Goal: Feedback & Contribution: Contribute content

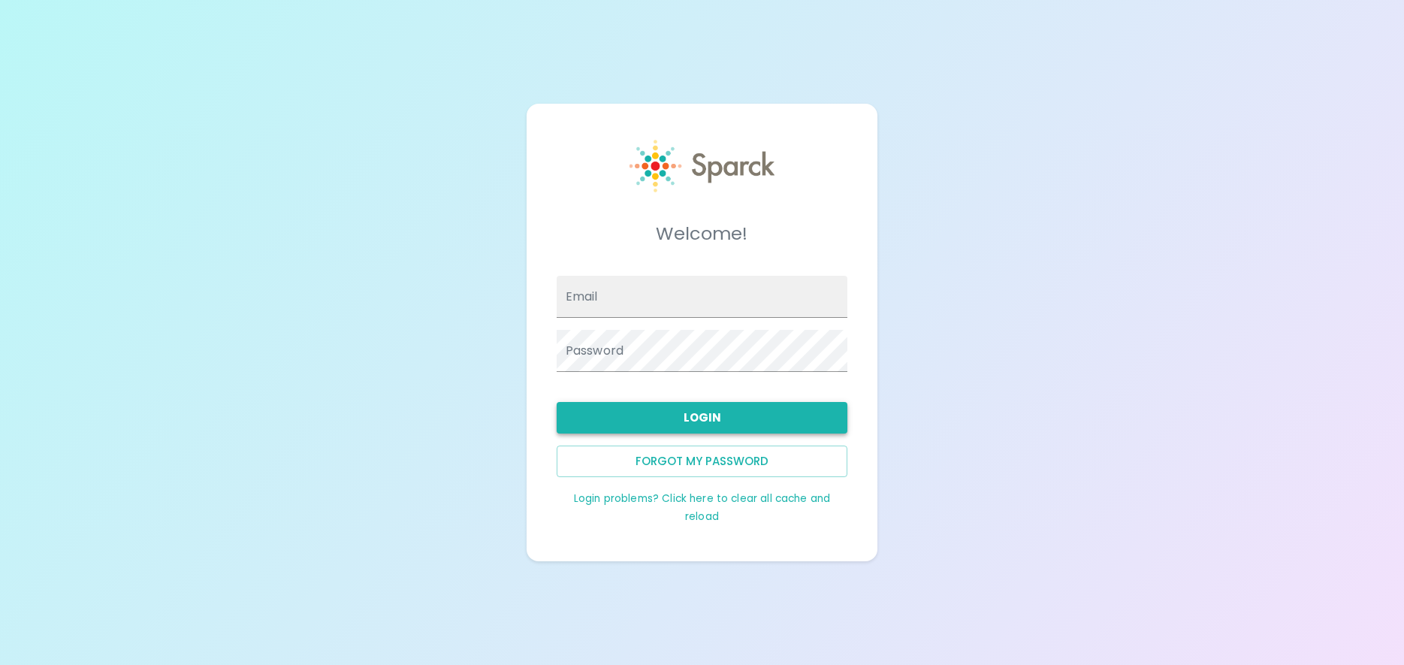
type input "[EMAIL_ADDRESS][DOMAIN_NAME]"
click at [694, 416] on button "Login" at bounding box center [702, 418] width 291 height 32
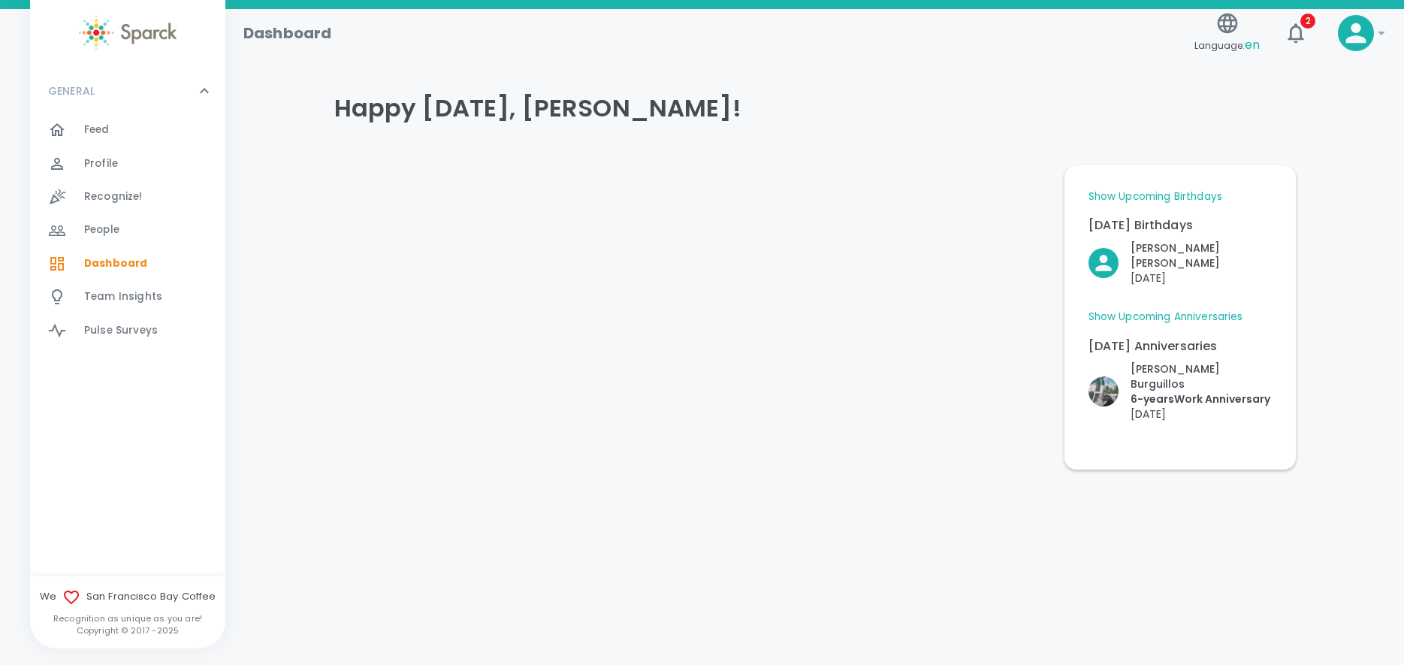
click at [108, 128] on span "Feed" at bounding box center [97, 129] width 26 height 15
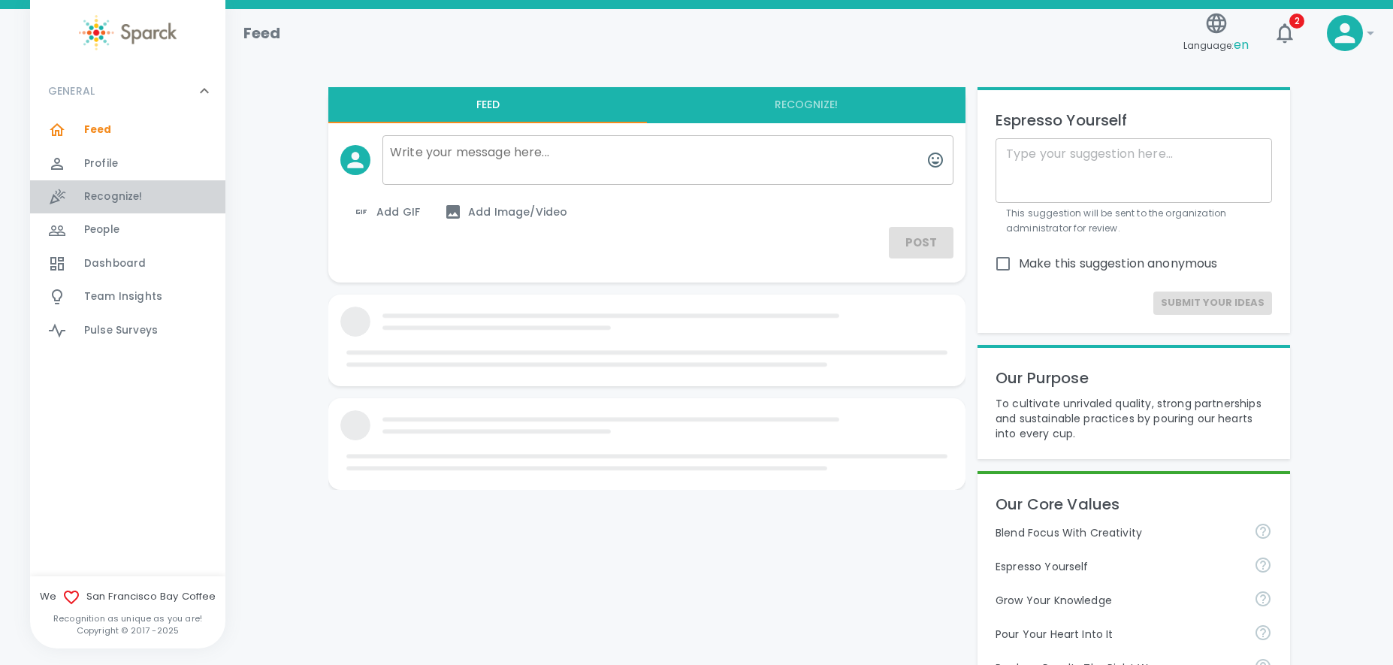
click at [116, 195] on span "Recognize!" at bounding box center [113, 196] width 59 height 15
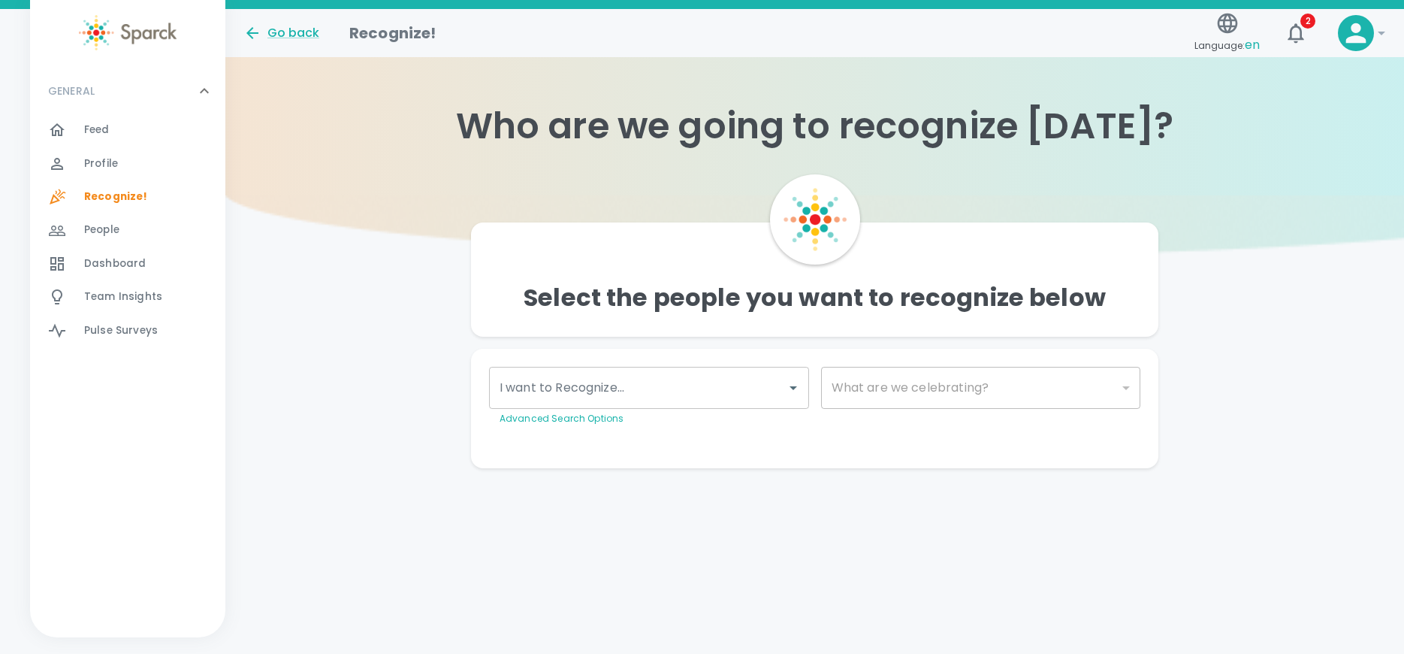
click at [788, 397] on div at bounding box center [793, 387] width 20 height 21
click at [787, 386] on icon "Open" at bounding box center [793, 388] width 18 height 18
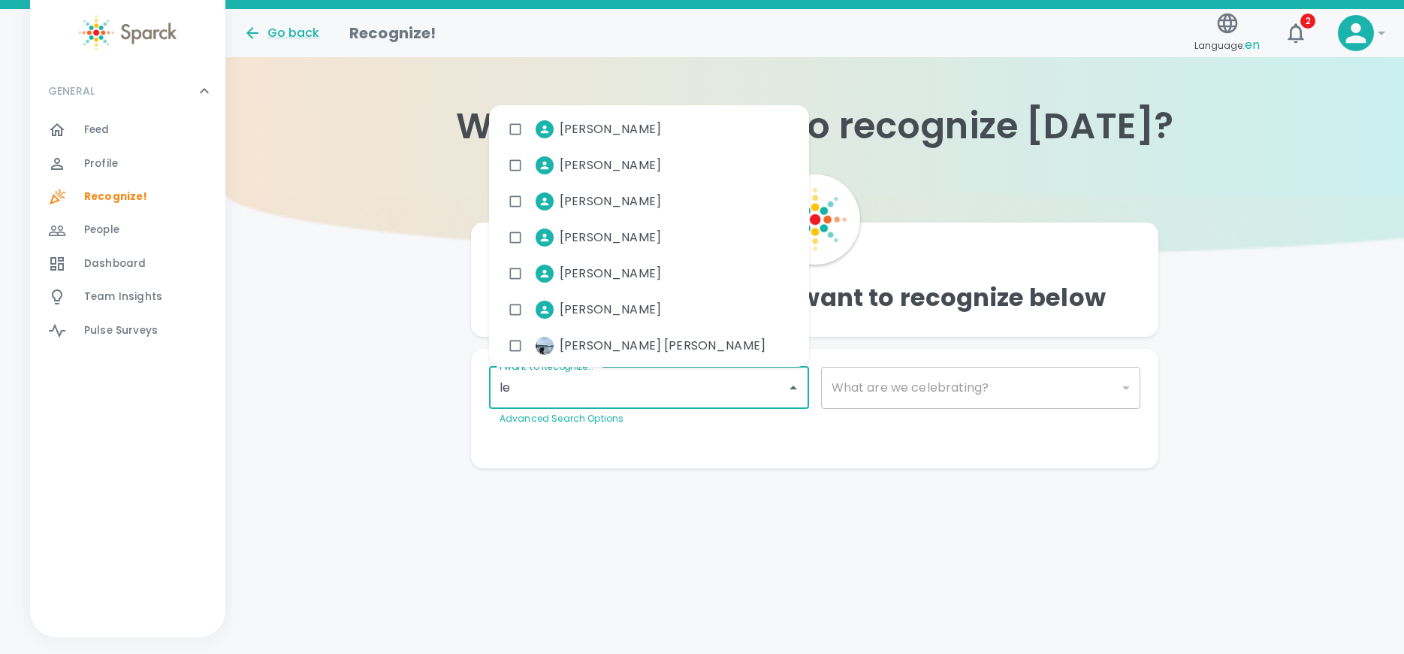
type input "[PERSON_NAME]"
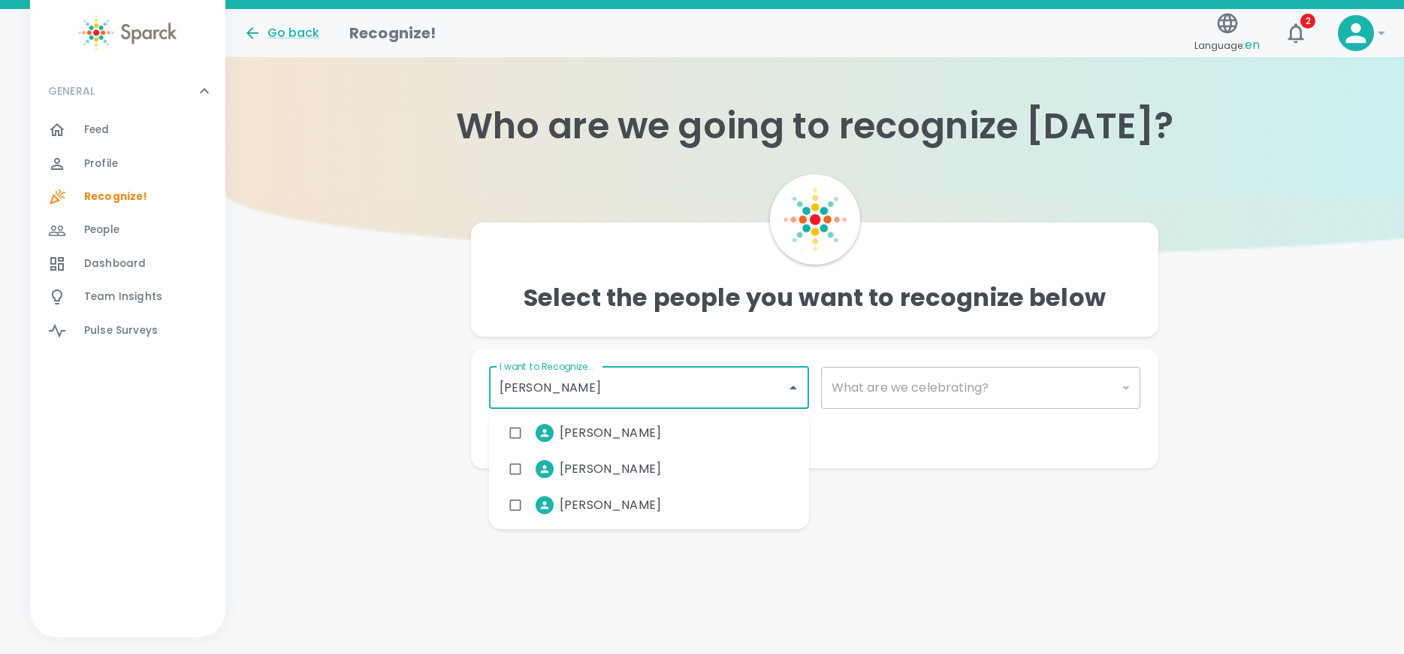
click at [515, 469] on input "checkbox" at bounding box center [515, 469] width 29 height 29
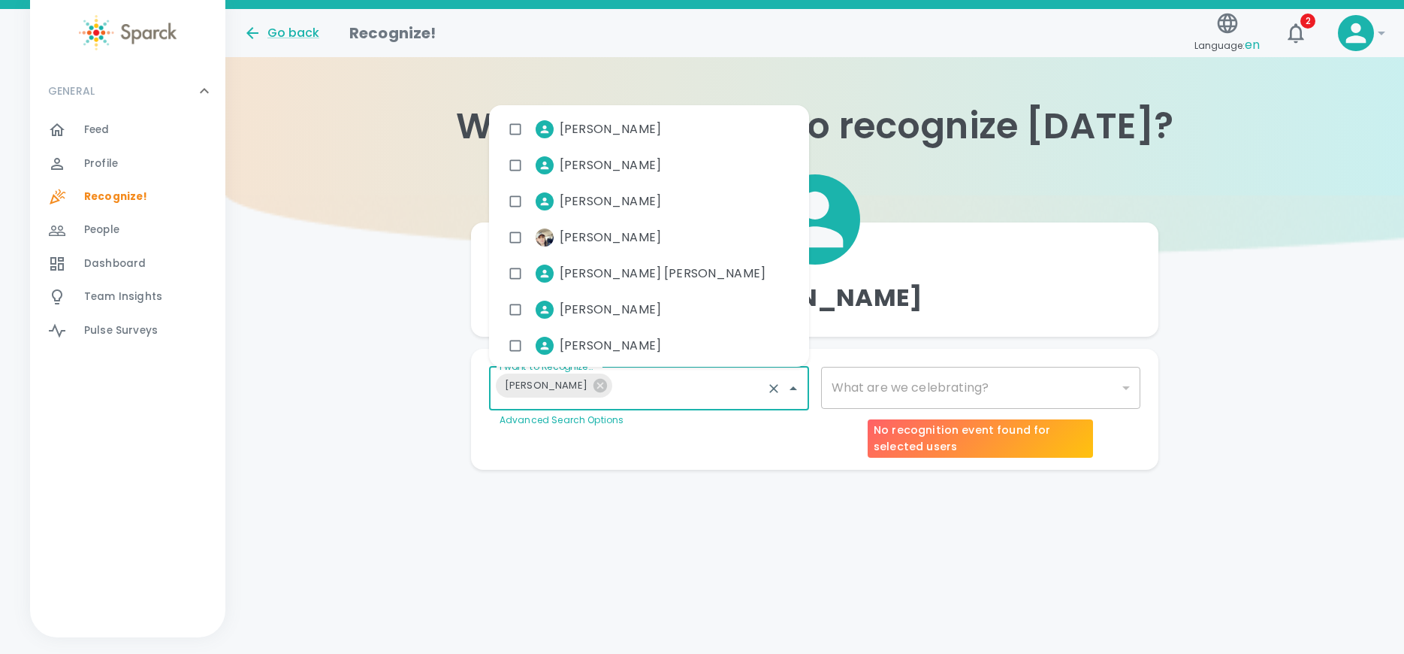
click at [1126, 385] on div "​" at bounding box center [981, 388] width 320 height 42
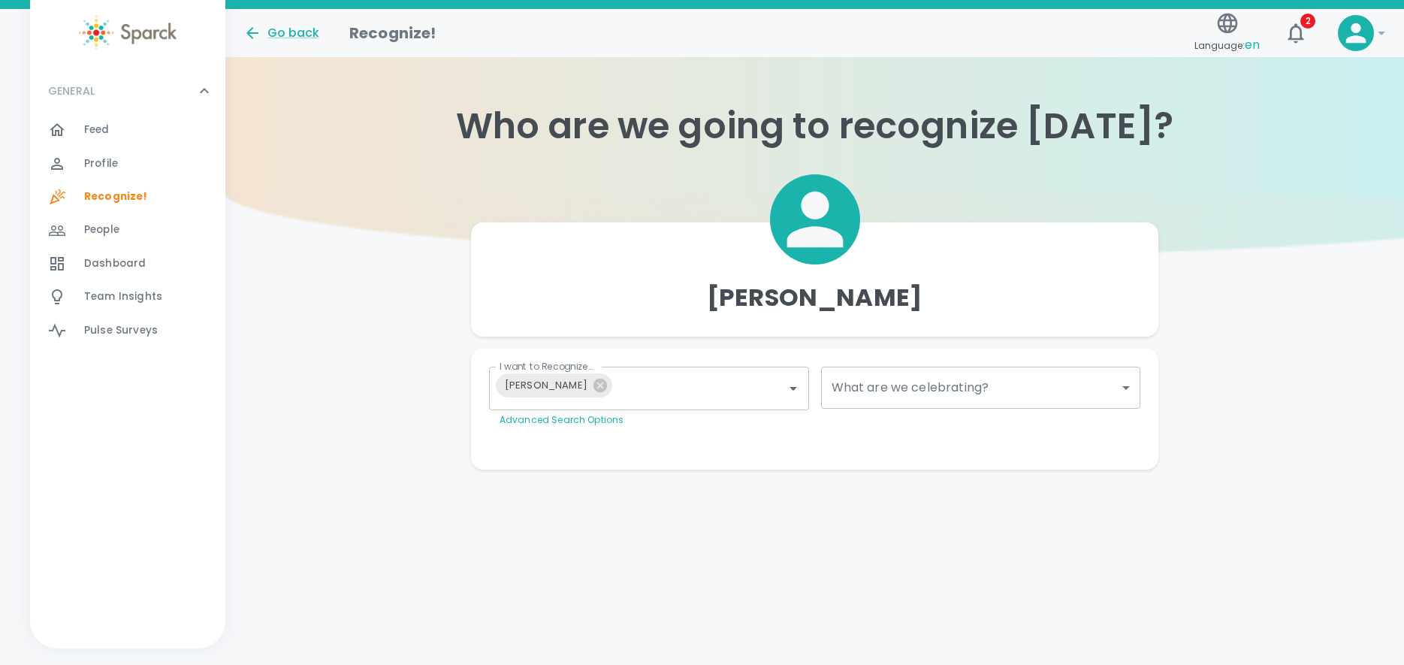
click at [1124, 391] on body "Skip Navigation Go back Recognize! Language: en 2 ! GENERAL 0 Feed 0 Profile 0 …" at bounding box center [702, 265] width 1404 height 530
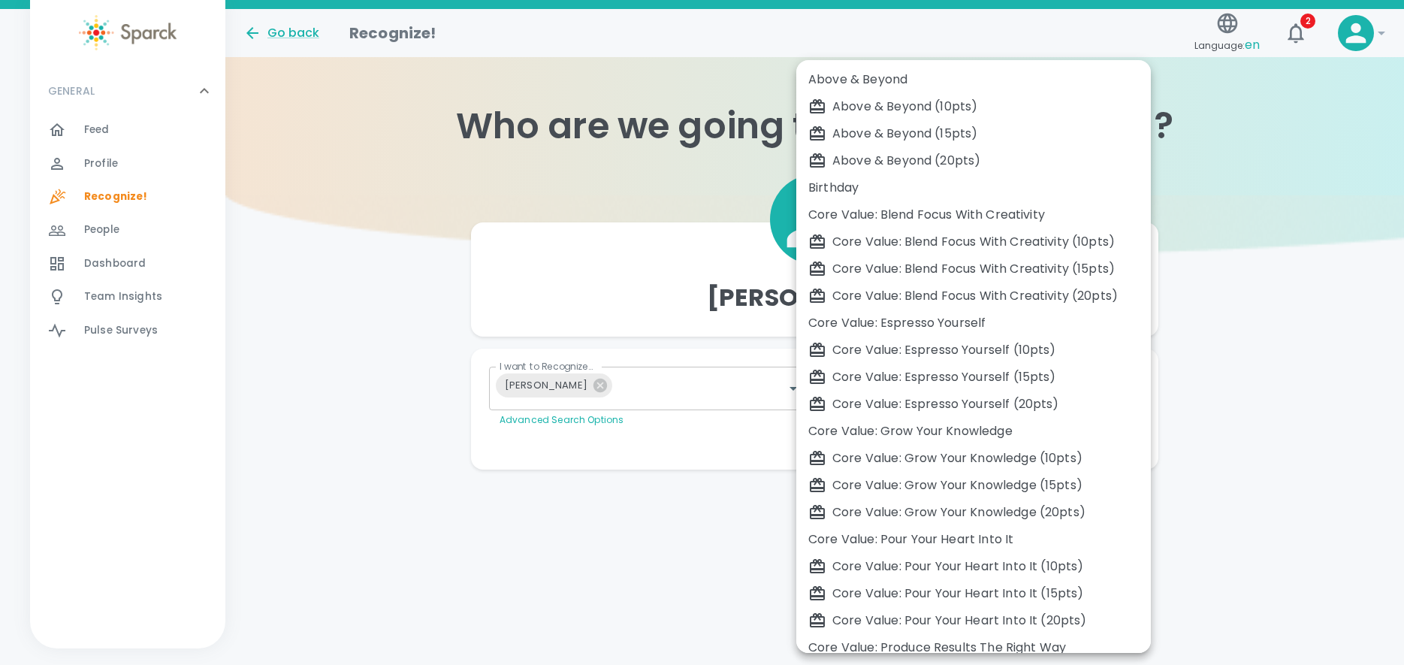
click at [893, 216] on div "Core Value: Blend Focus With Creativity" at bounding box center [973, 215] width 331 height 18
type input "2185"
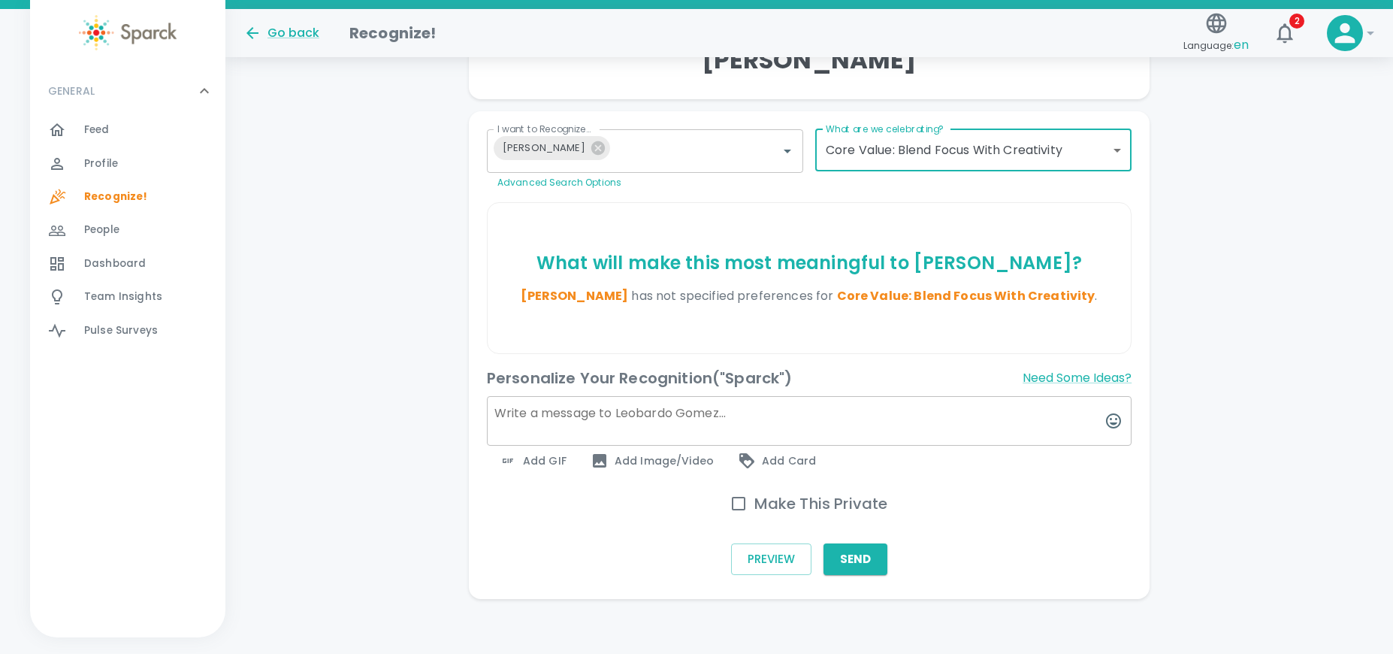
scroll to position [243, 0]
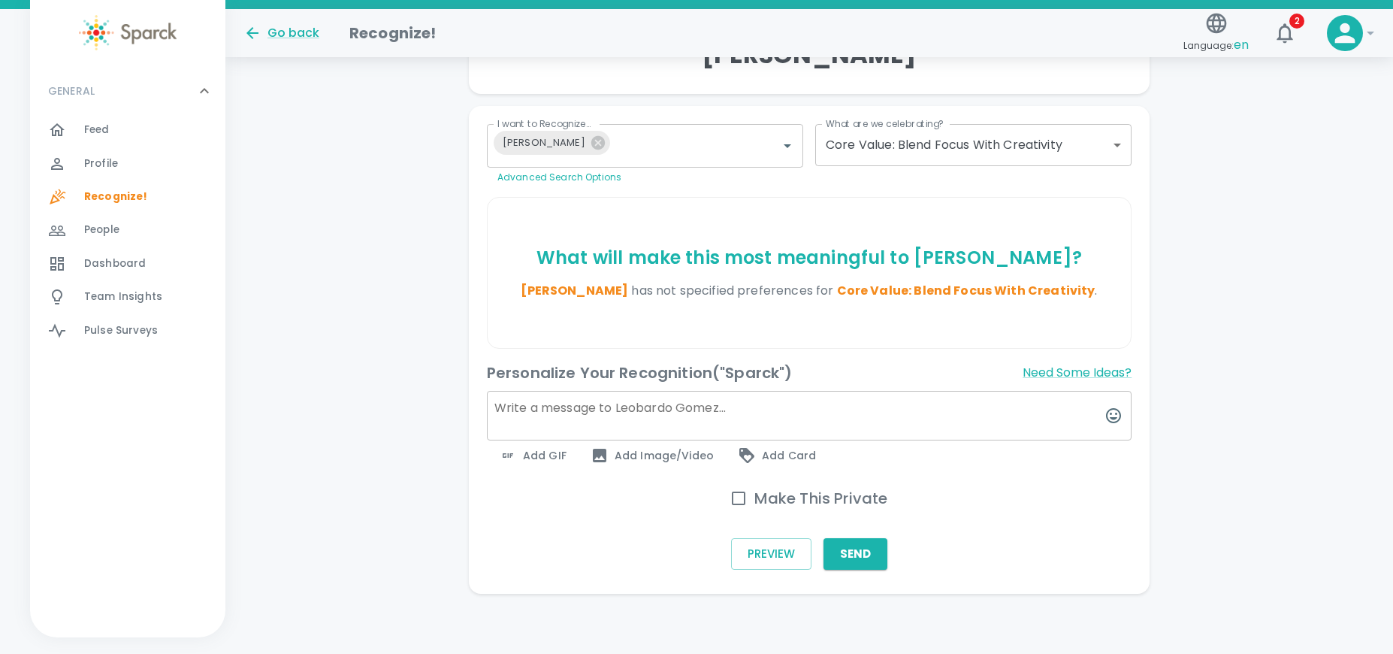
click at [648, 410] on textarea at bounding box center [809, 416] width 645 height 50
click at [679, 408] on textarea "Shout out to [PERSON_NAME] for having the brainstorm idea" at bounding box center [809, 416] width 645 height 50
click at [778, 404] on textarea "Shout out to [PERSON_NAME] for having a brainstorm idea" at bounding box center [809, 416] width 645 height 50
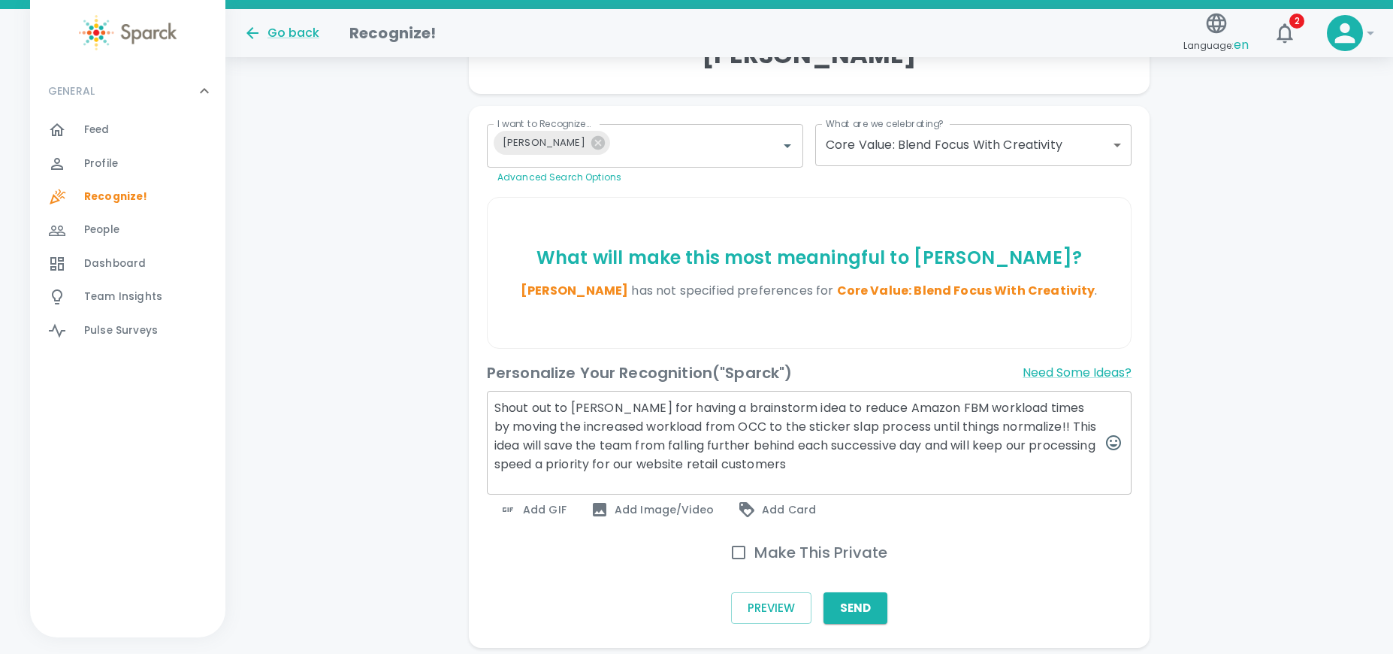
click at [1094, 447] on textarea "Shout out to [PERSON_NAME] for having a brainstorm idea to reduce Amazon FBM wo…" at bounding box center [809, 443] width 645 height 104
click at [1047, 470] on textarea "Shout out to [PERSON_NAME] for having a brainstorm idea to reduce Amazon FBM wo…" at bounding box center [809, 443] width 645 height 104
type textarea "Shout out to [PERSON_NAME] for having a brainstorm idea to reduce Amazon FBM wo…"
click at [550, 509] on span "Add GIF" at bounding box center [533, 509] width 68 height 18
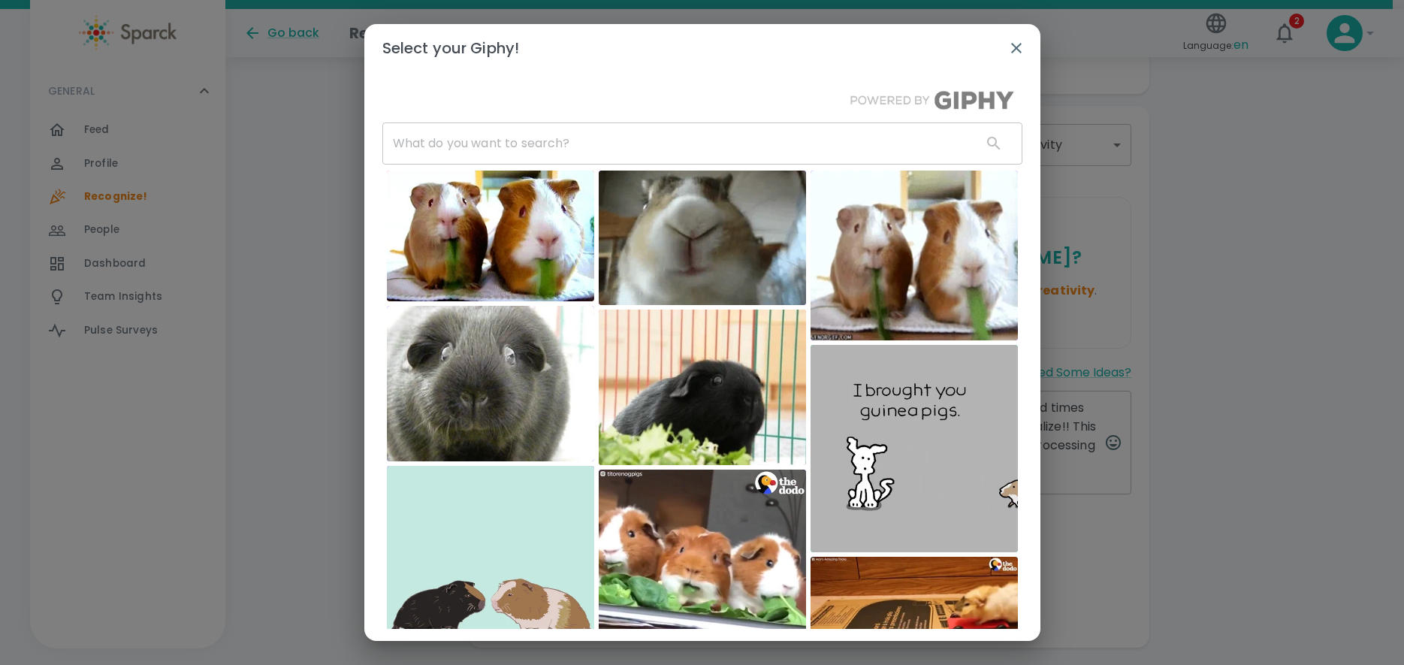
click at [508, 346] on img at bounding box center [490, 384] width 207 height 156
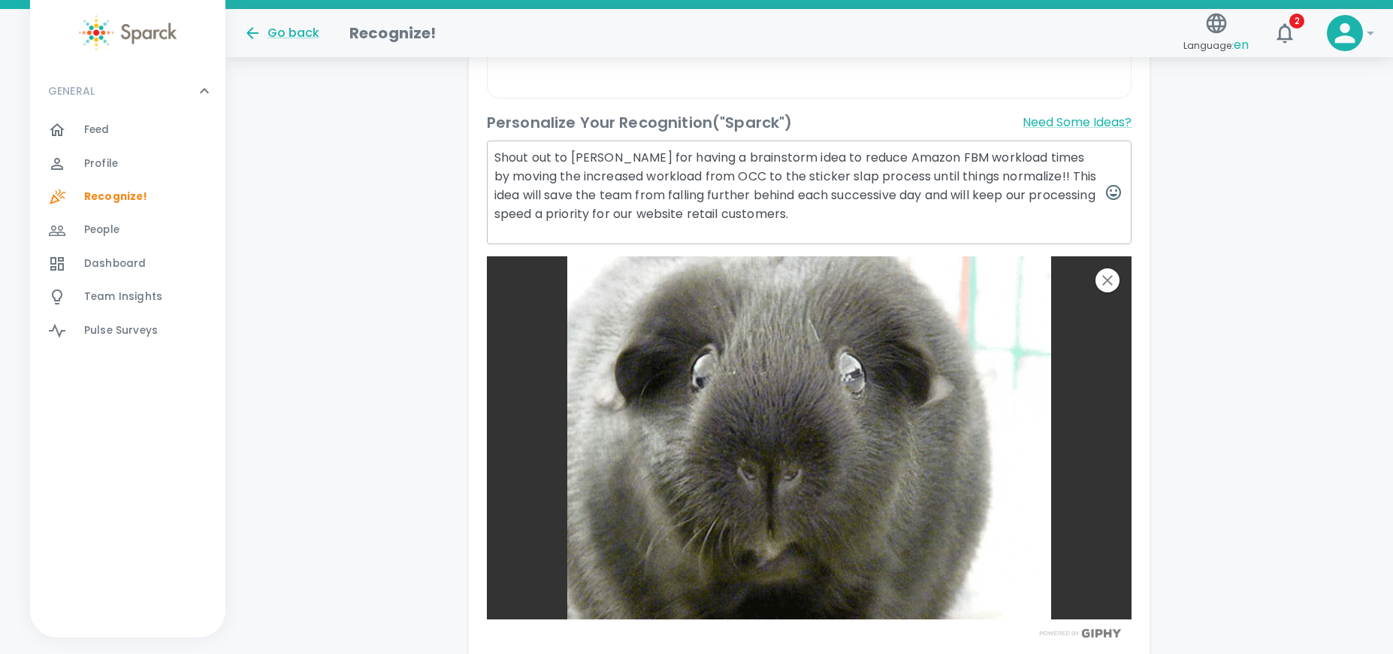
scroll to position [543, 0]
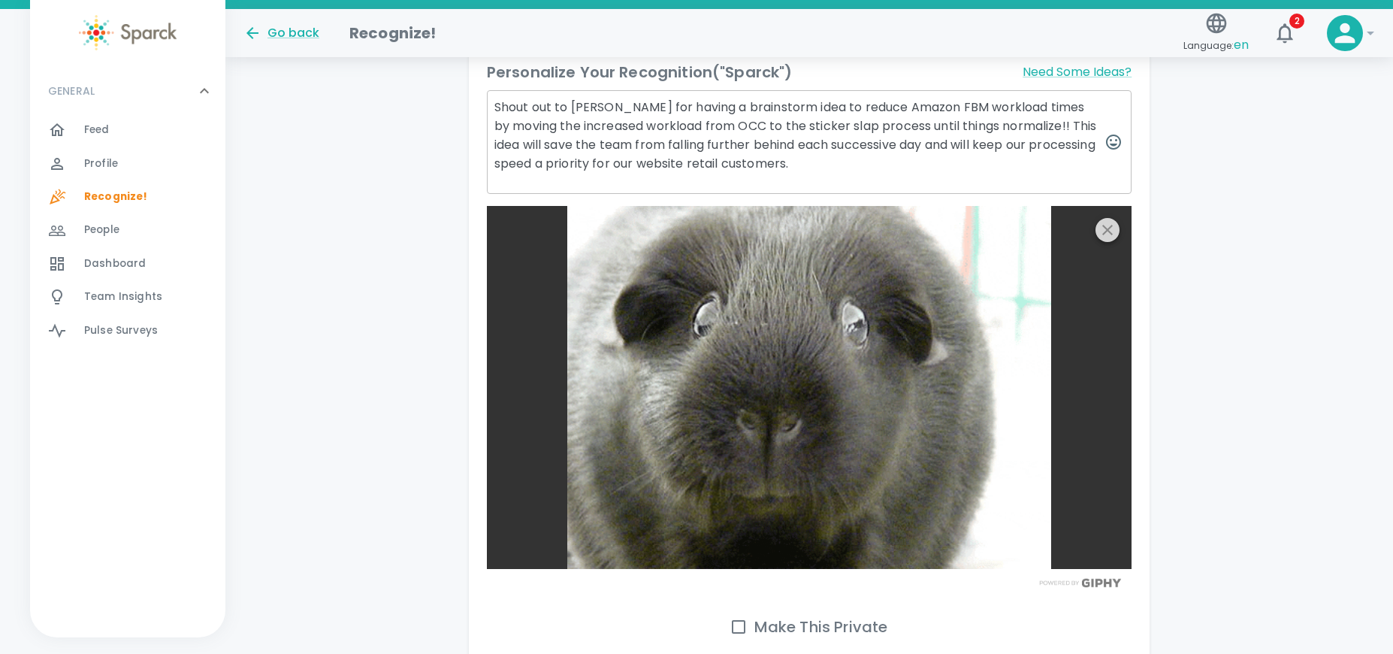
click at [1111, 234] on icon "button" at bounding box center [1107, 230] width 11 height 11
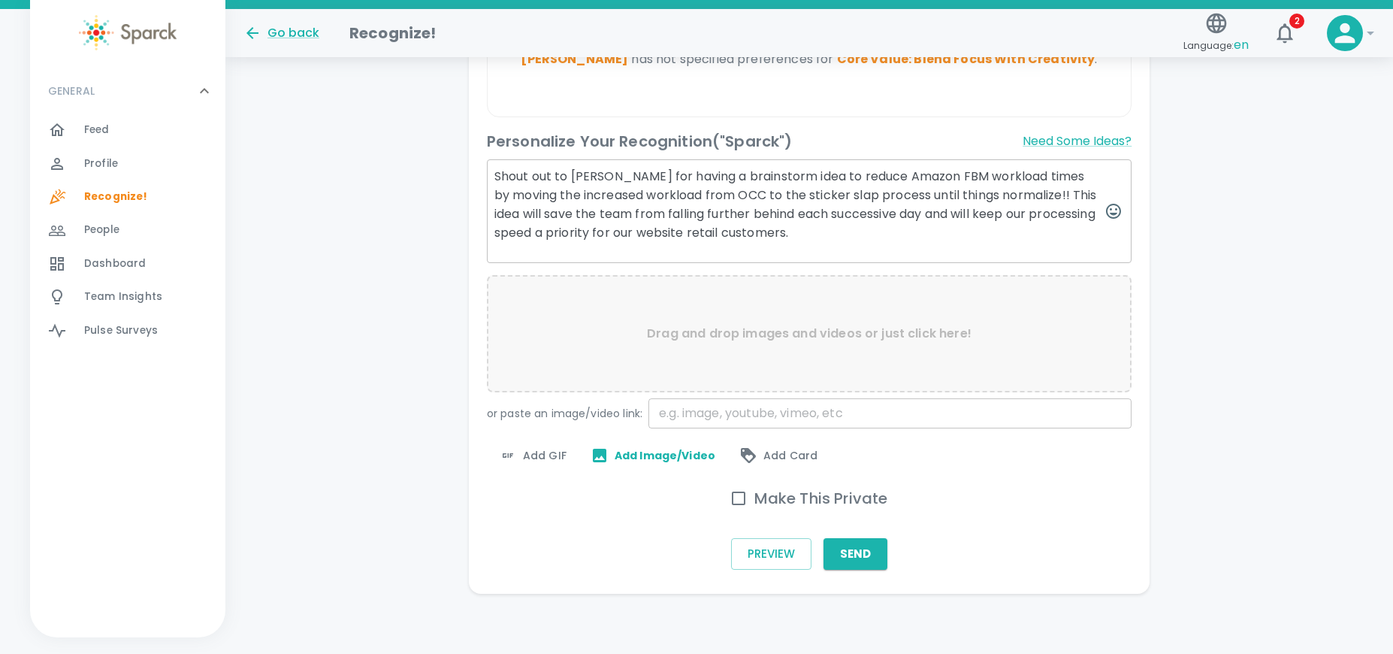
click at [752, 249] on textarea "Shout out to [PERSON_NAME] for having a brainstorm idea to reduce Amazon FBM wo…" at bounding box center [809, 211] width 645 height 104
click at [530, 452] on span "Add GIF" at bounding box center [533, 455] width 68 height 18
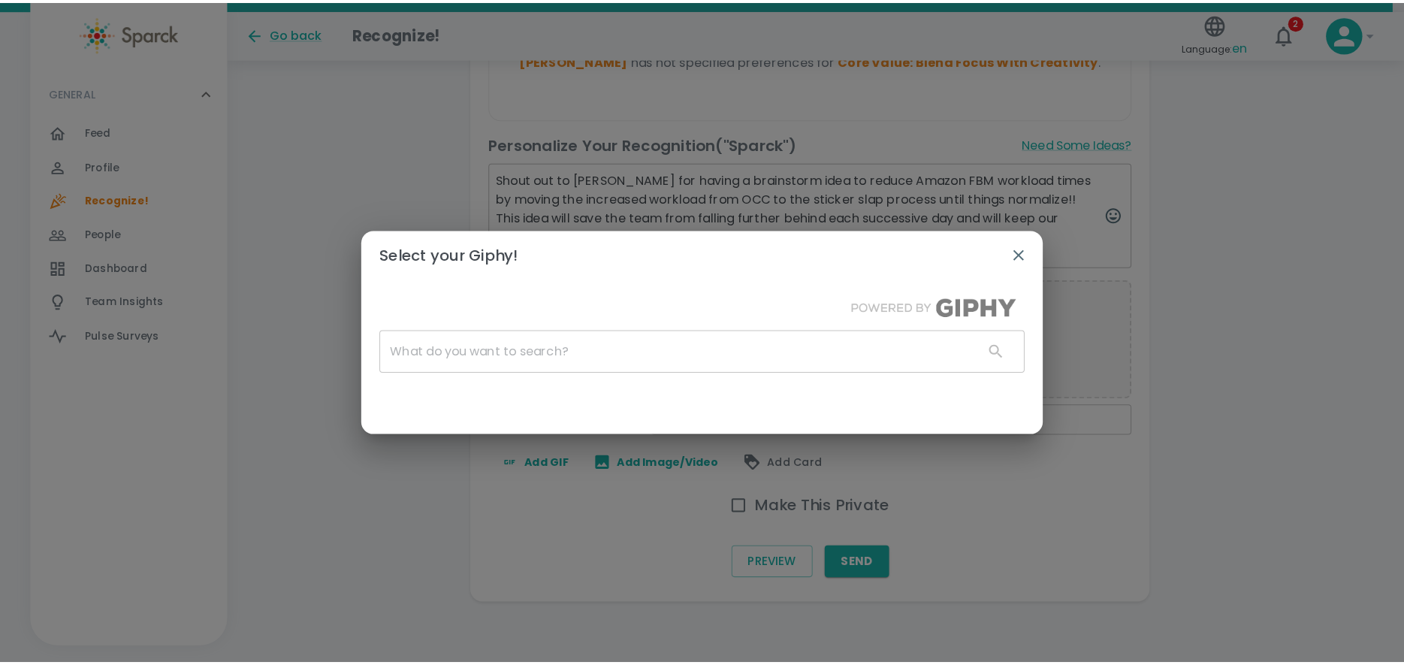
scroll to position [463, 0]
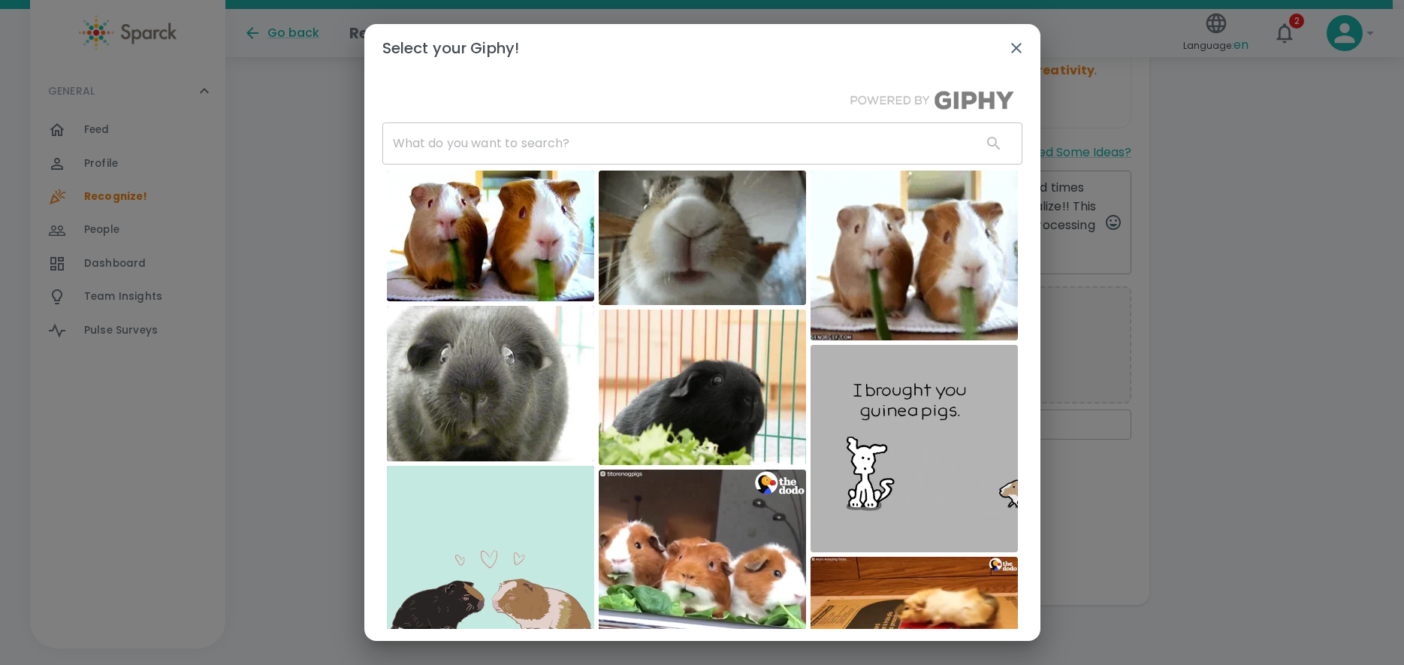
click at [515, 147] on input "text" at bounding box center [676, 143] width 588 height 42
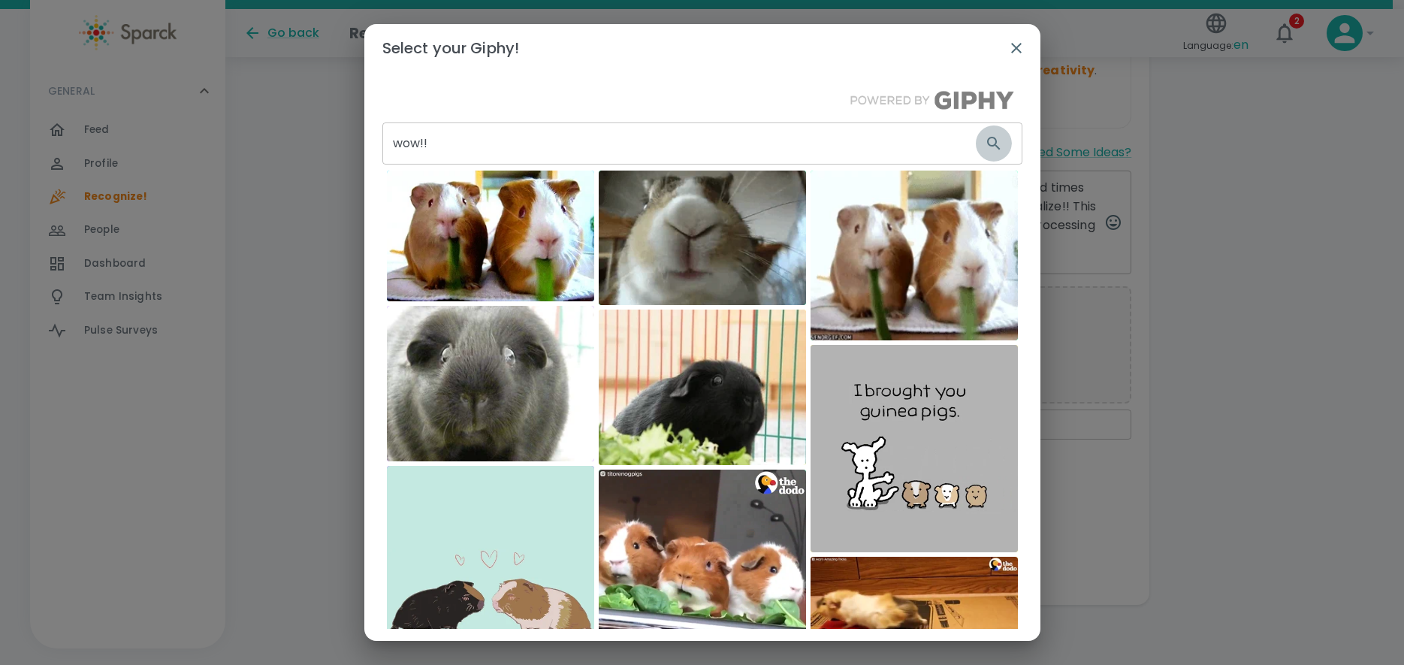
click at [987, 146] on icon "button" at bounding box center [993, 143] width 13 height 13
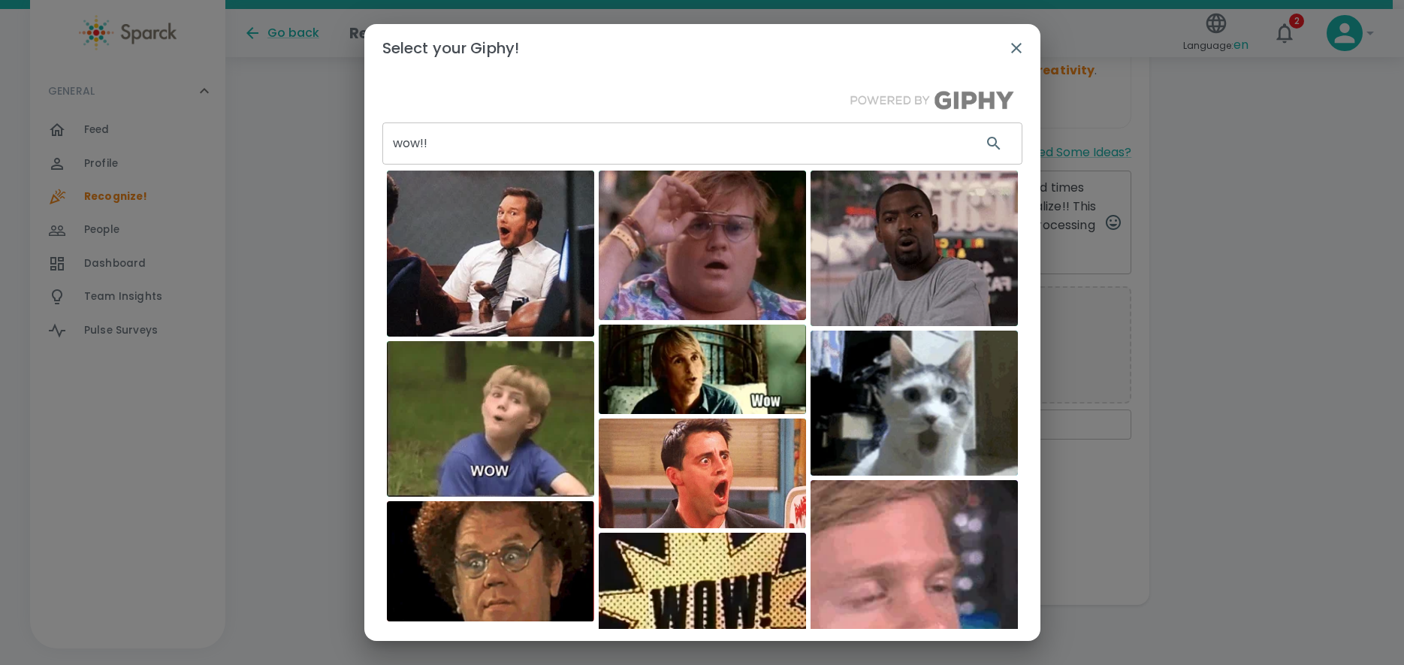
click at [433, 147] on input "wow!!" at bounding box center [676, 143] width 588 height 42
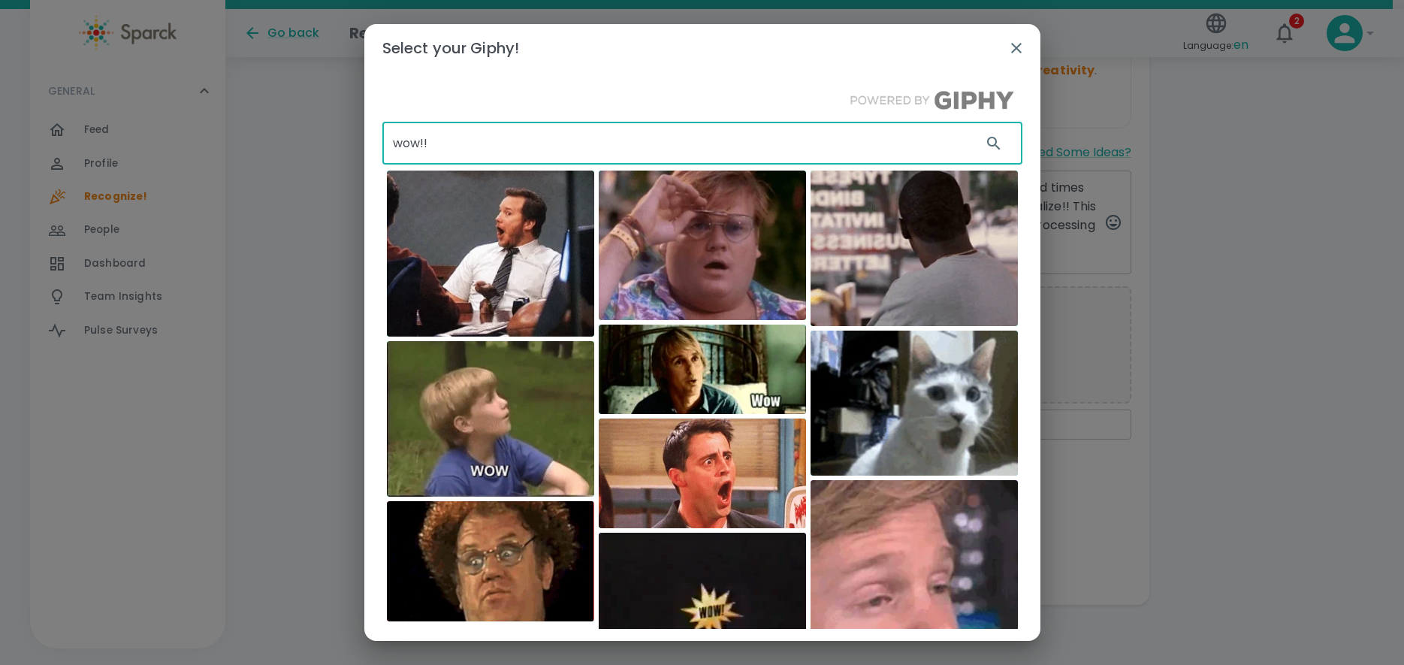
drag, startPoint x: 439, startPoint y: 142, endPoint x: 389, endPoint y: 141, distance: 49.6
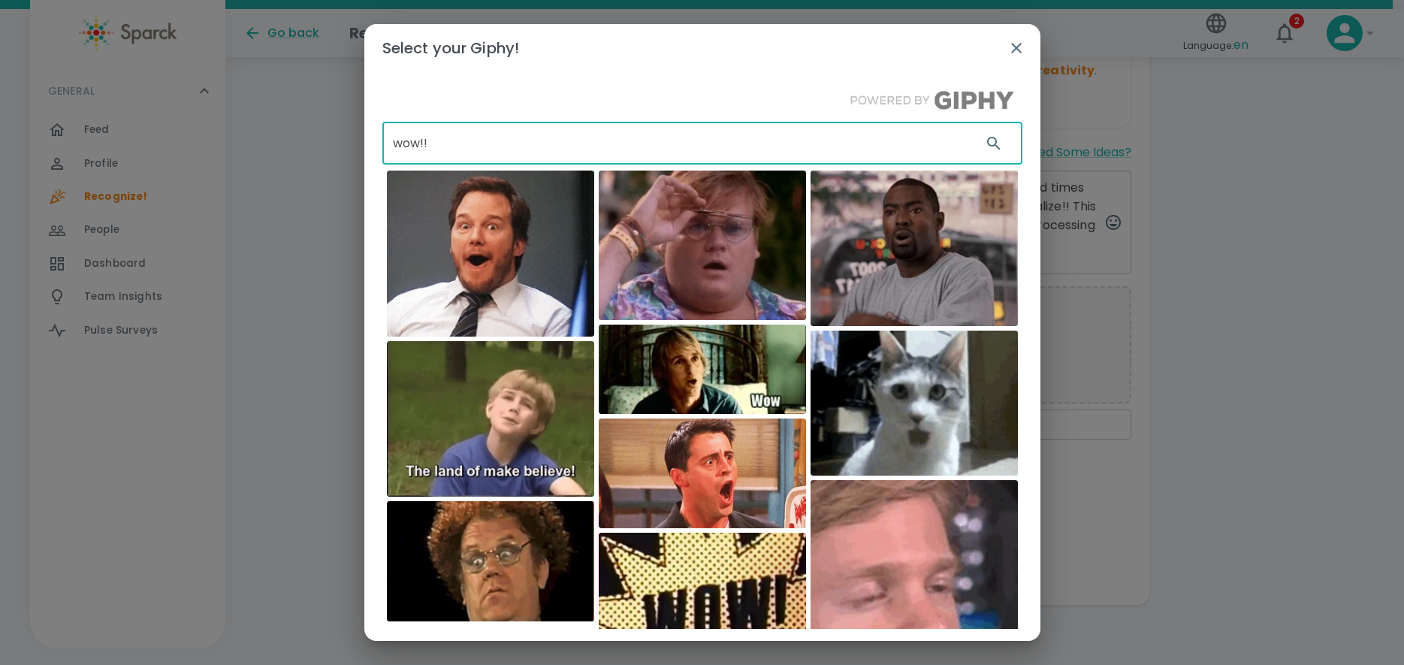
click at [389, 141] on input "wow!!" at bounding box center [676, 143] width 588 height 42
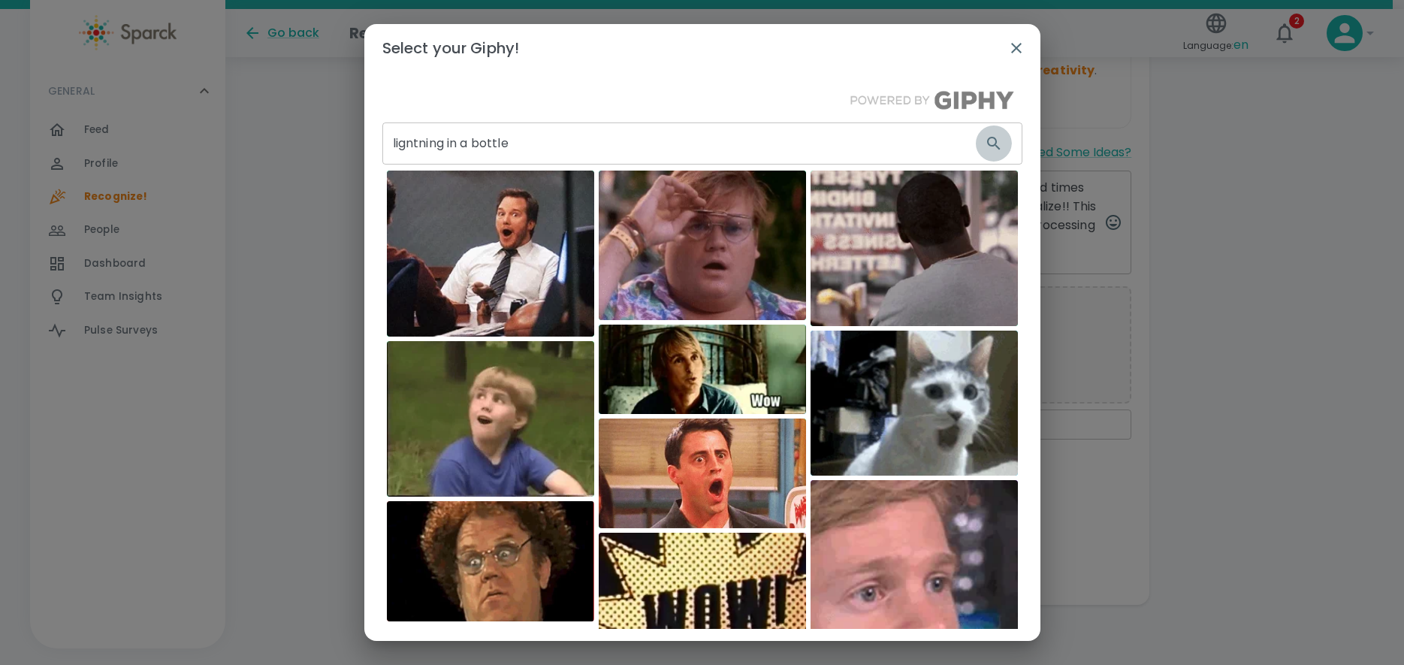
click at [985, 140] on icon "button" at bounding box center [994, 143] width 18 height 18
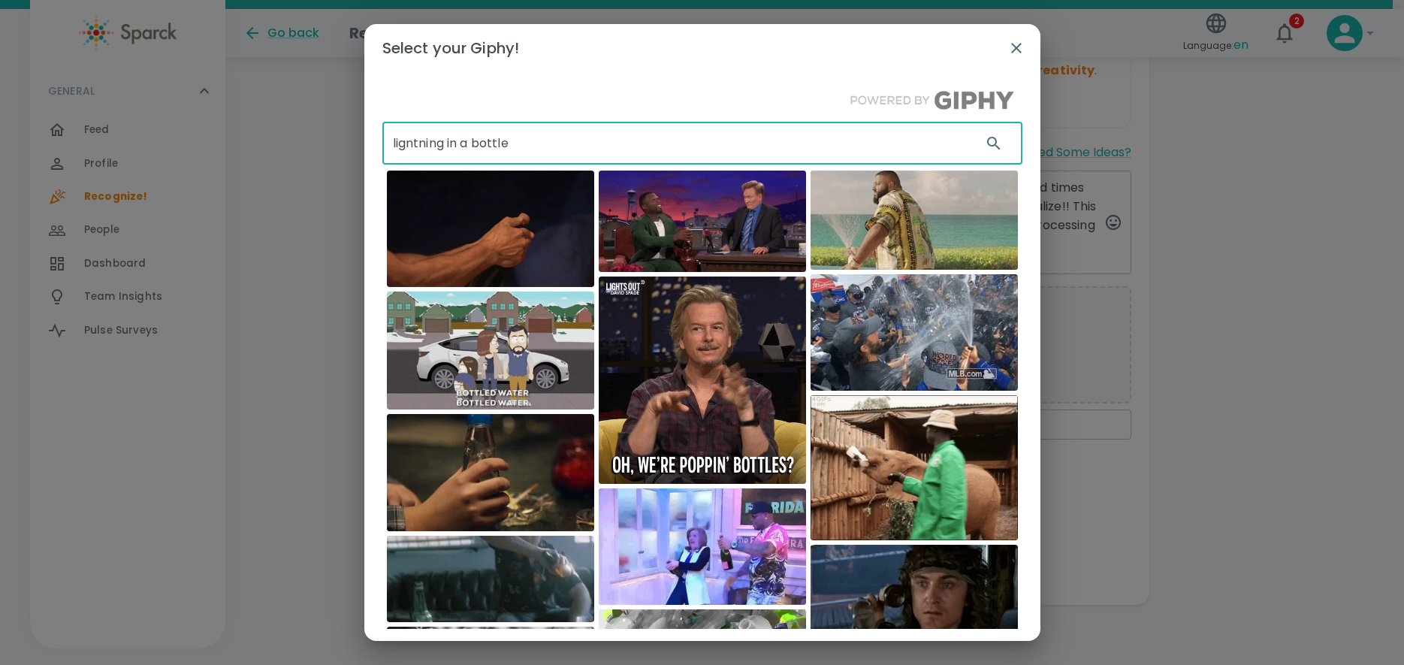
click at [514, 143] on input "ligntning in a bottle" at bounding box center [676, 143] width 588 height 42
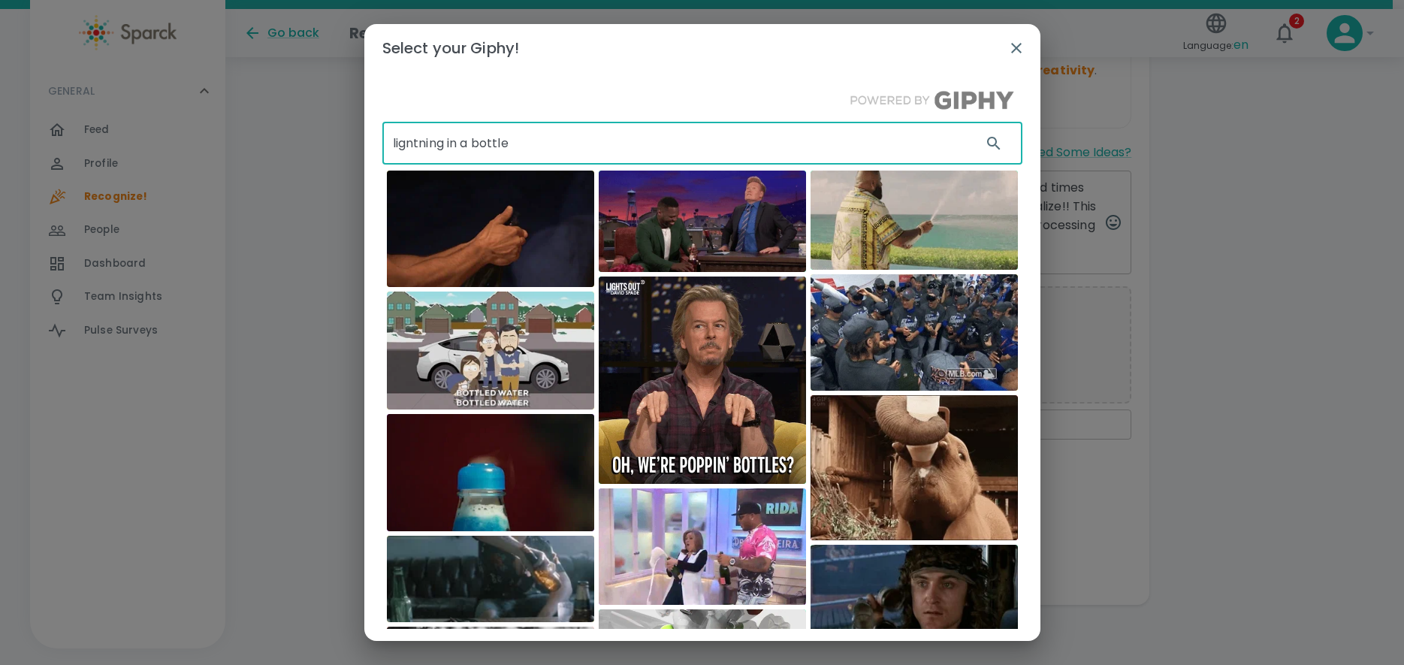
click at [514, 143] on input "ligntning in a bottle" at bounding box center [676, 143] width 588 height 42
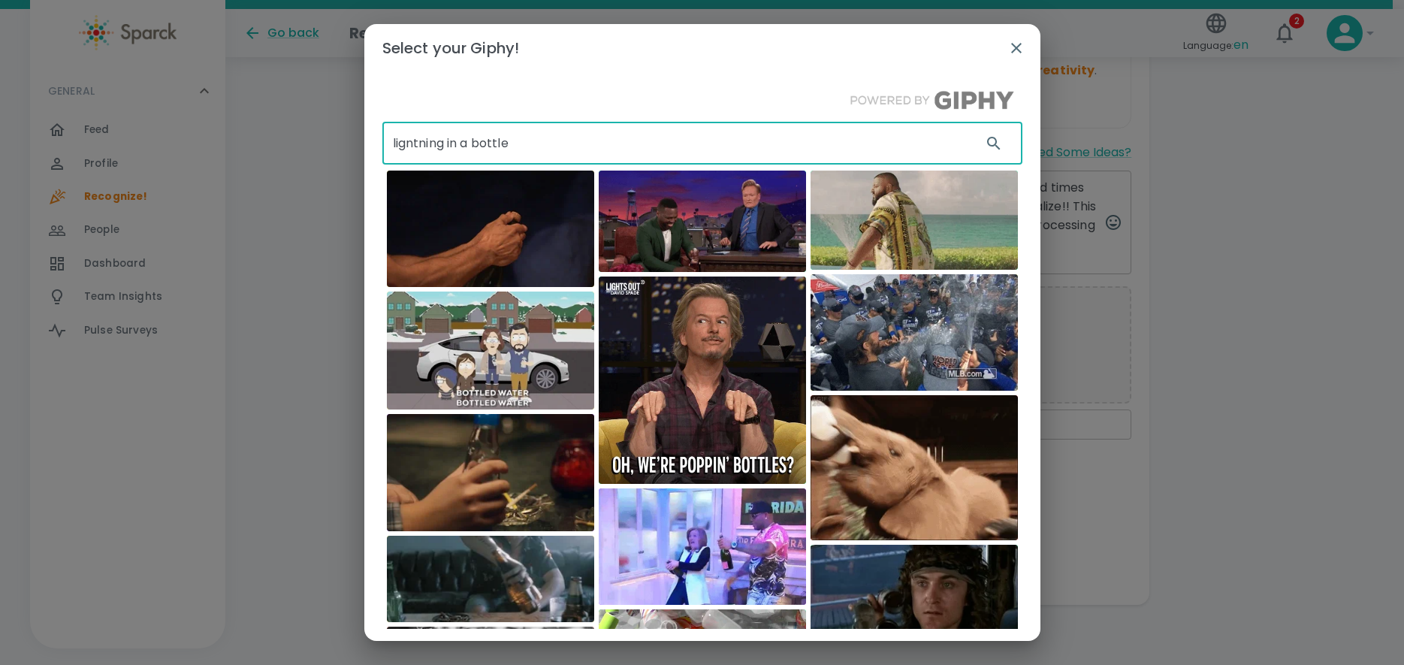
click at [529, 137] on input "ligntning in a bottle" at bounding box center [676, 143] width 588 height 42
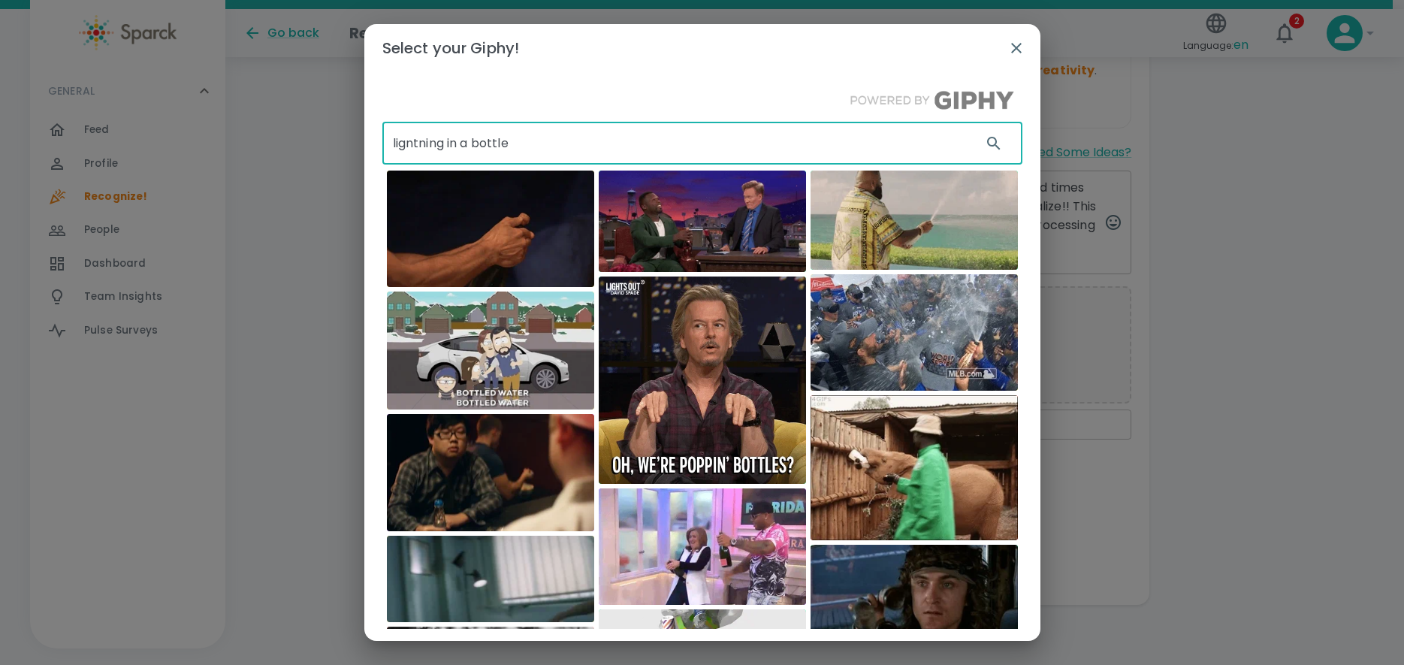
drag, startPoint x: 519, startPoint y: 144, endPoint x: 365, endPoint y: 143, distance: 154.0
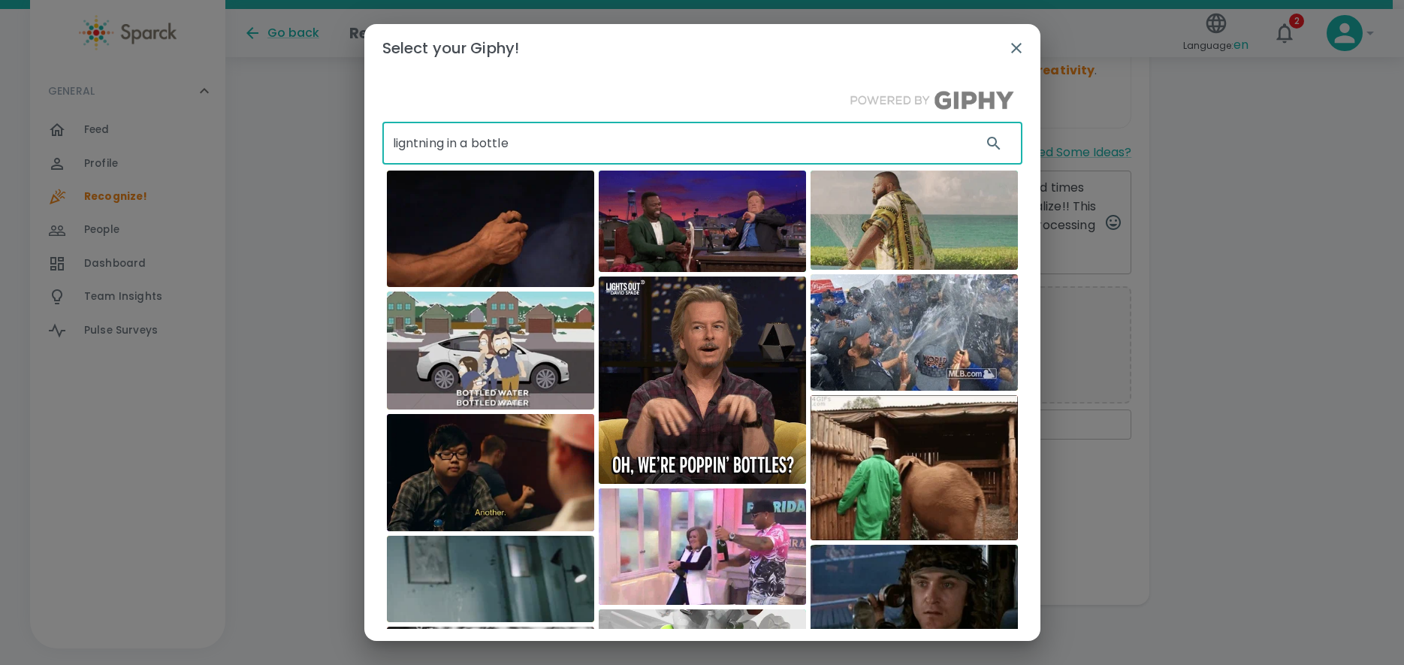
click at [365, 143] on div "ligntning in a bottle ​ Bachelor in Paradise Team Coco" at bounding box center [702, 350] width 676 height 557
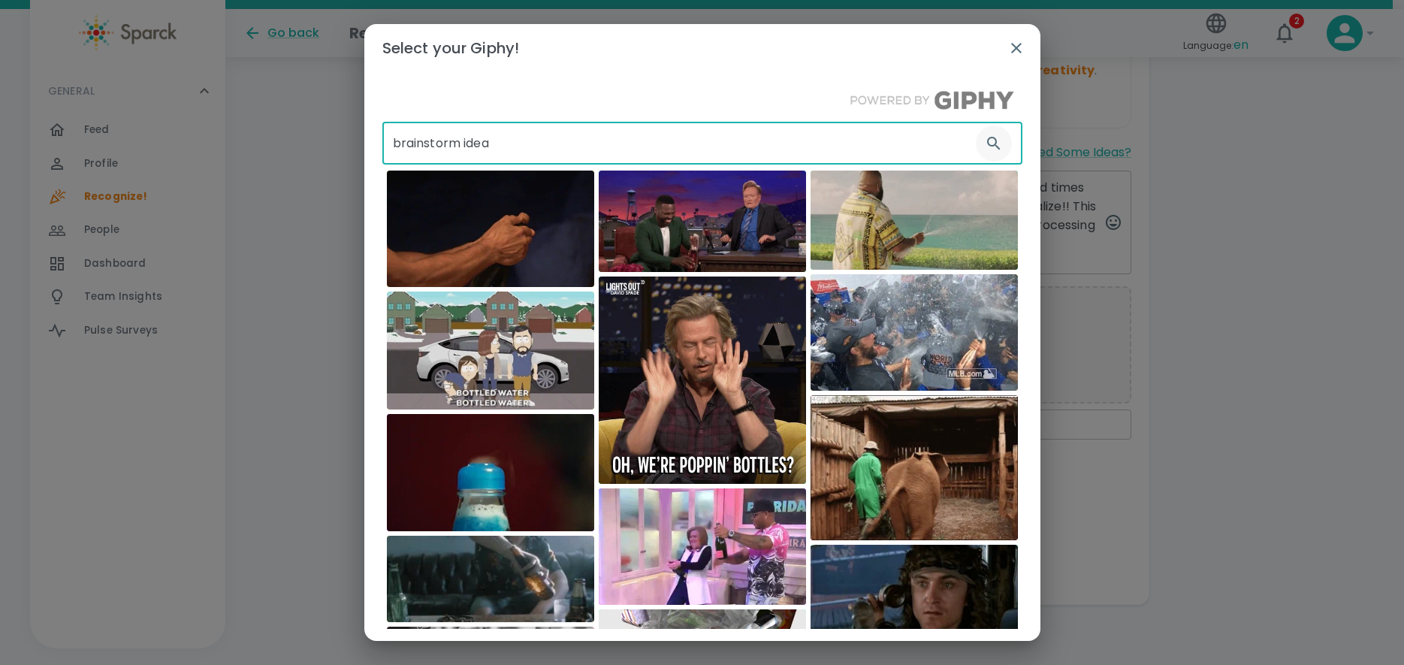
type input "brainstorm idea"
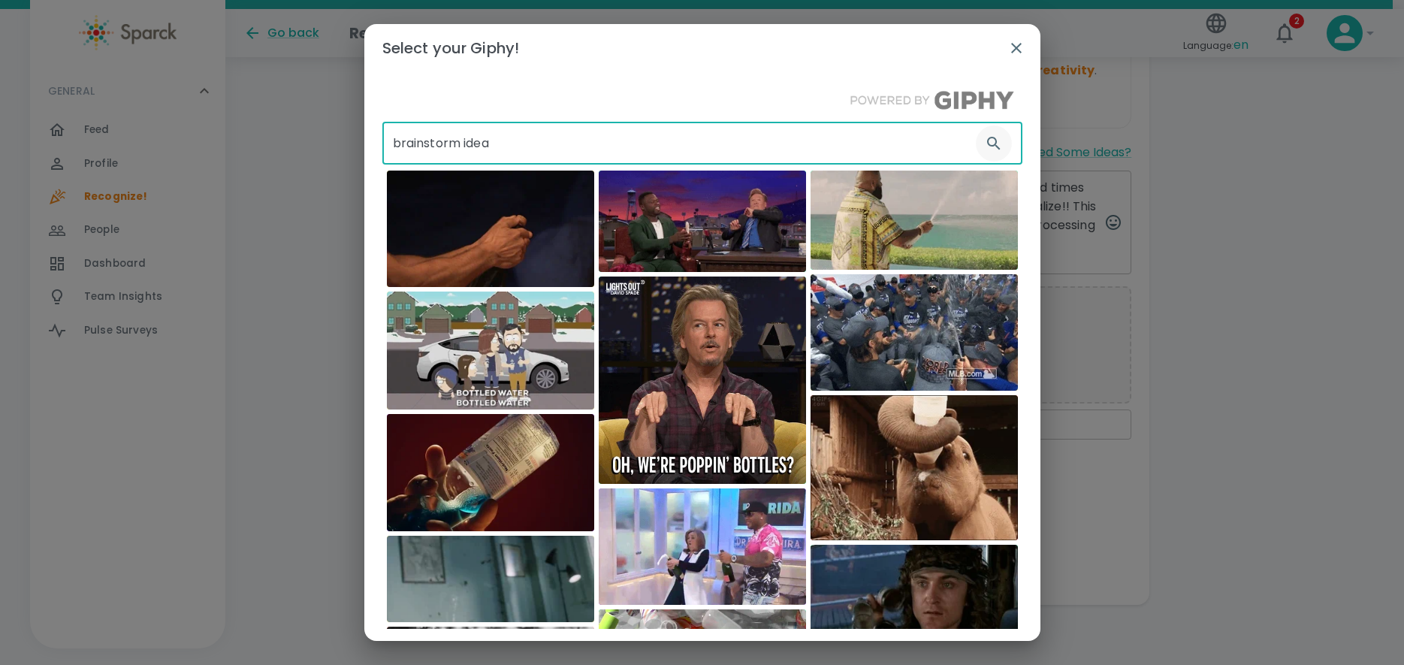
click at [987, 144] on icon "button" at bounding box center [993, 143] width 13 height 13
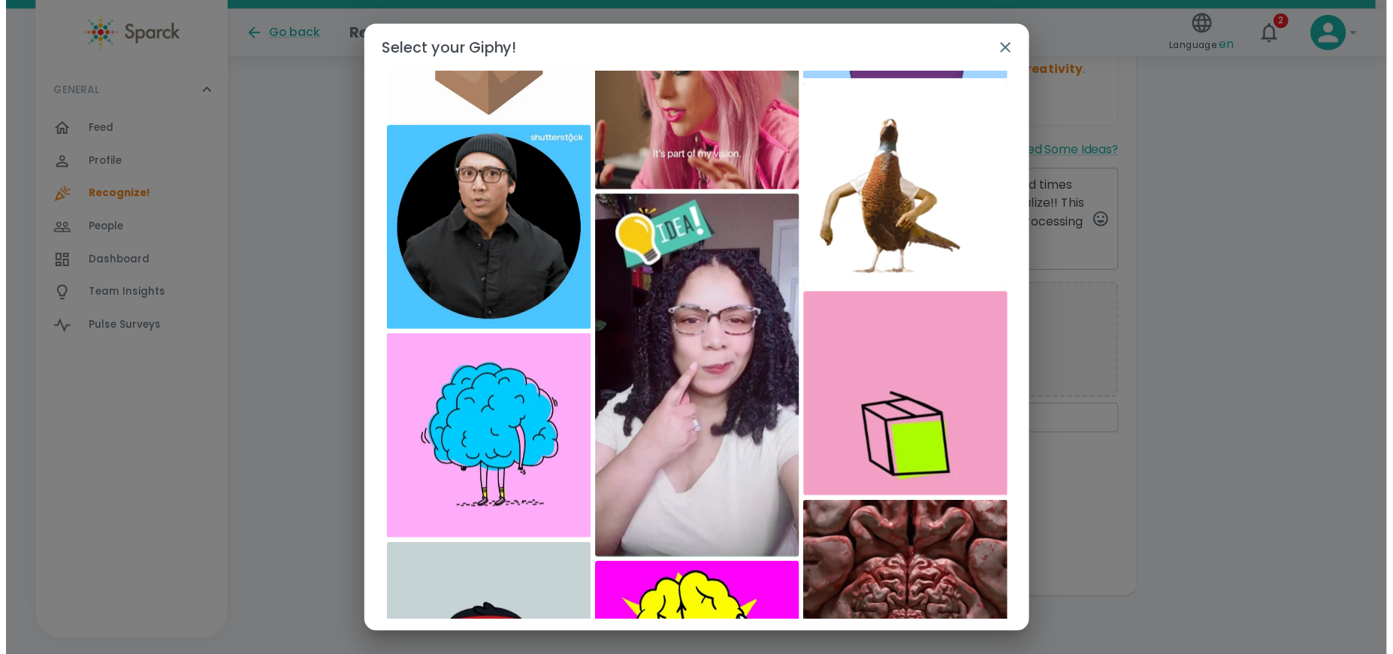
scroll to position [1277, 0]
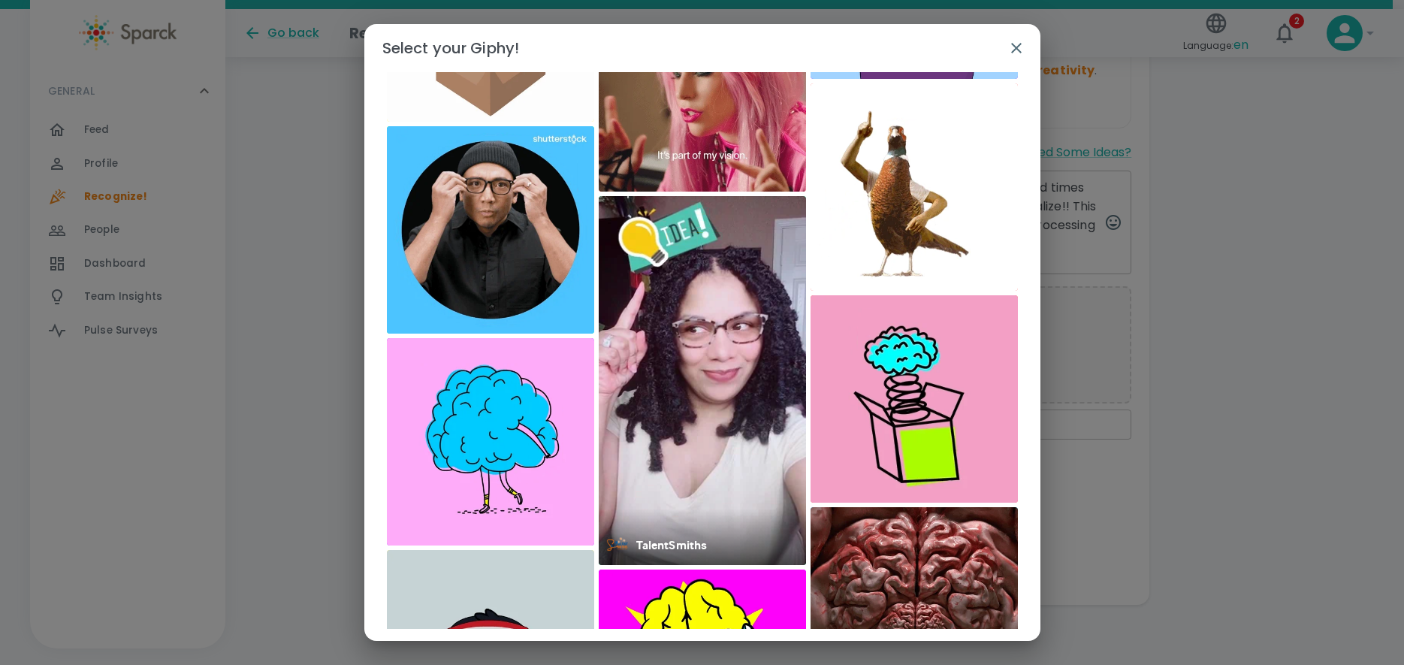
click at [697, 479] on img at bounding box center [702, 380] width 207 height 369
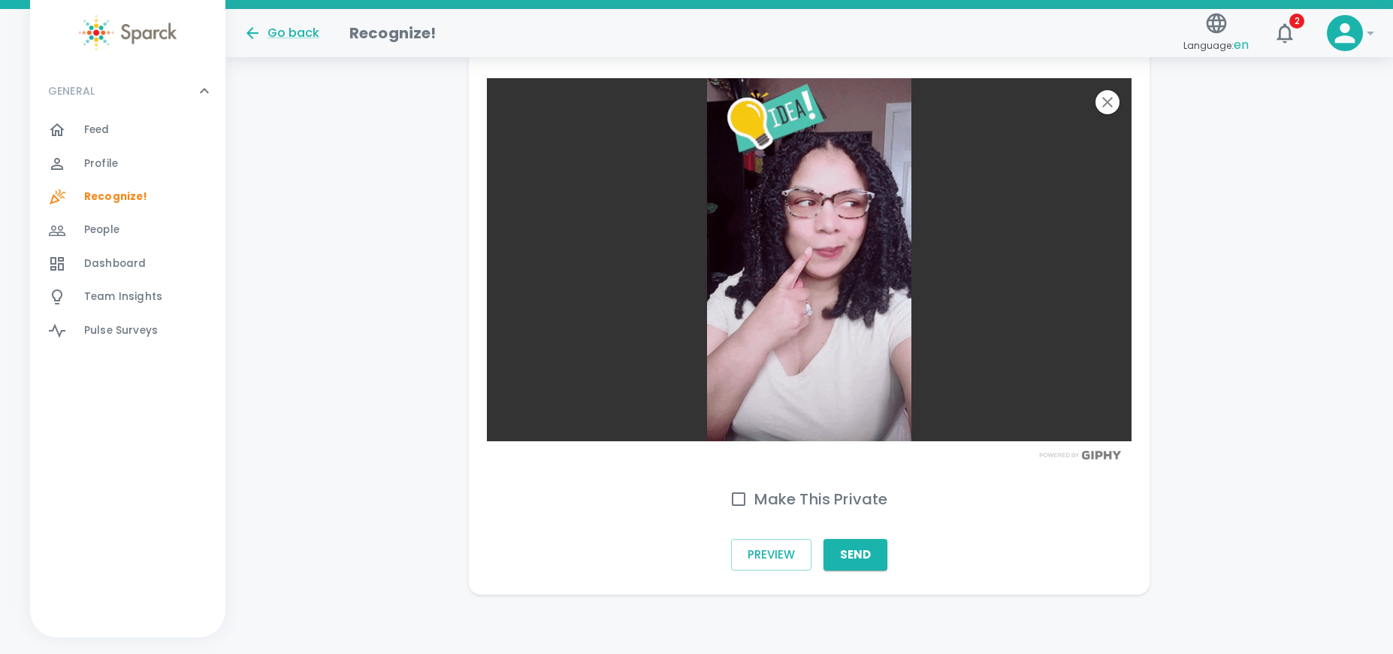
scroll to position [849, 0]
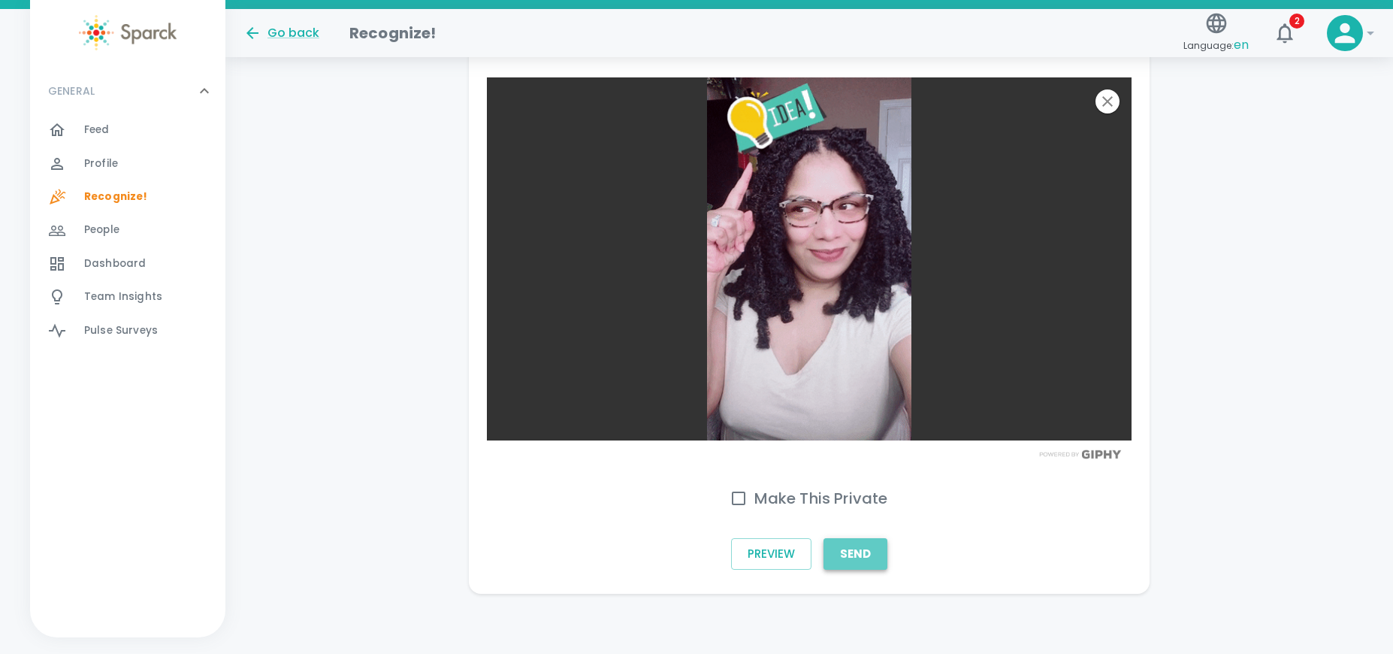
click at [870, 553] on button "Send" at bounding box center [856, 554] width 64 height 32
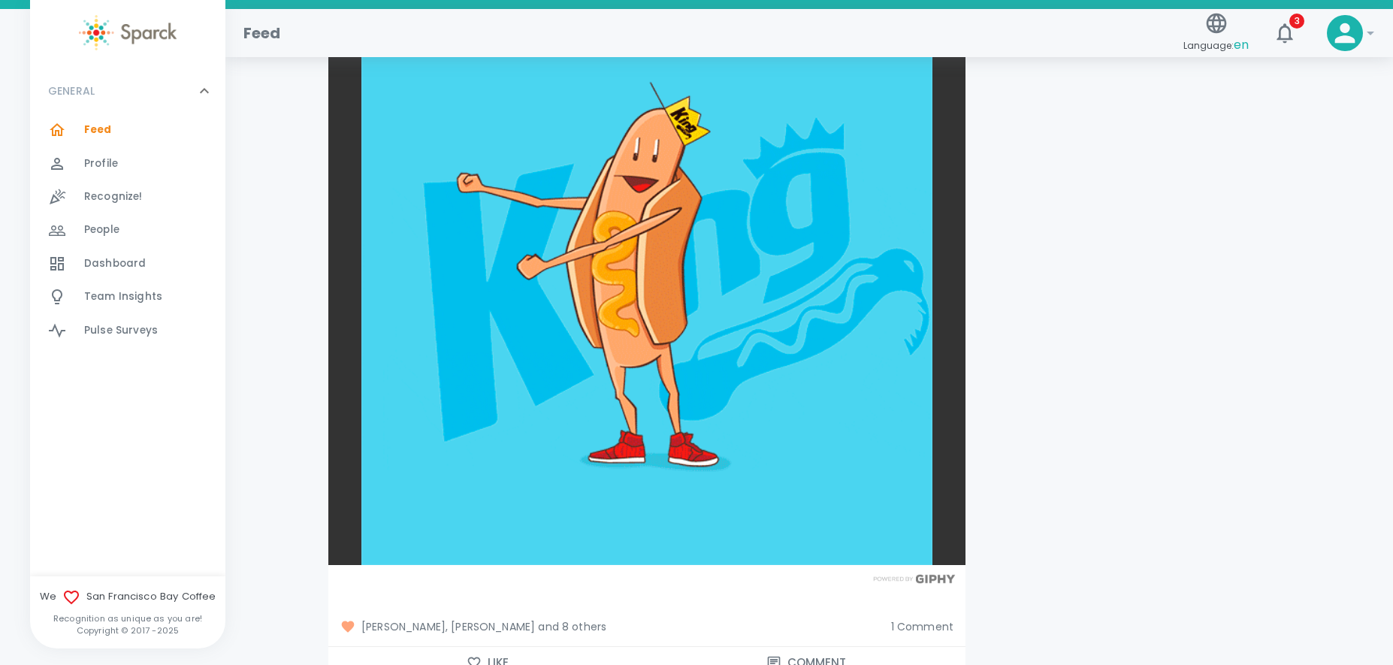
scroll to position [7063, 0]
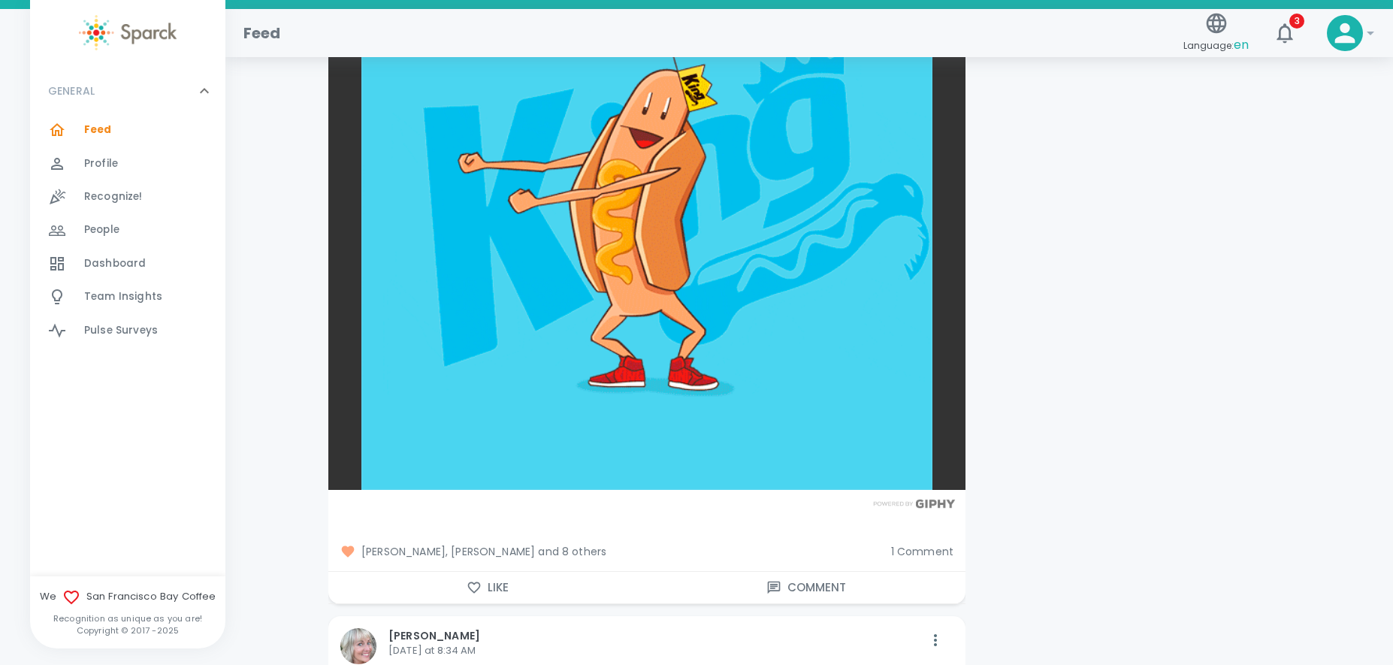
click at [477, 580] on icon "button" at bounding box center [474, 587] width 15 height 15
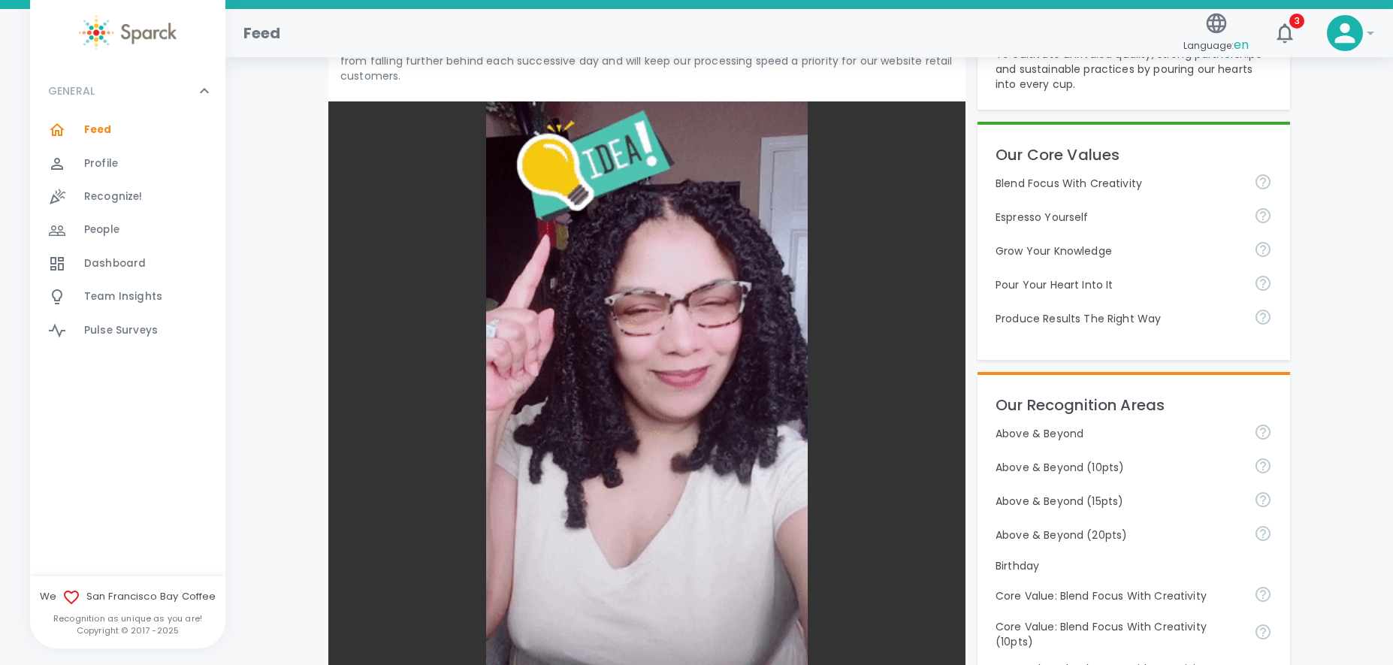
scroll to position [376, 0]
